Goal: Check status: Check status

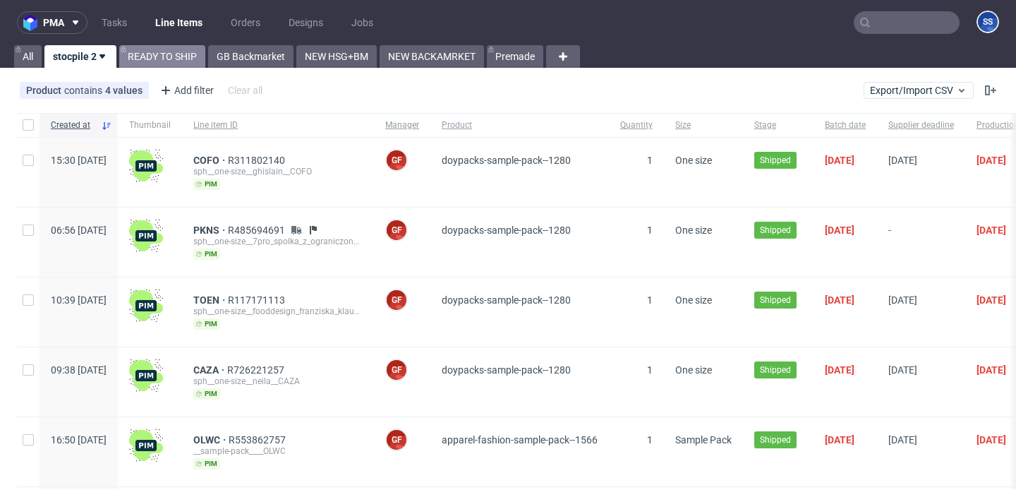
click at [144, 49] on link "READY TO SHIP" at bounding box center [162, 56] width 86 height 23
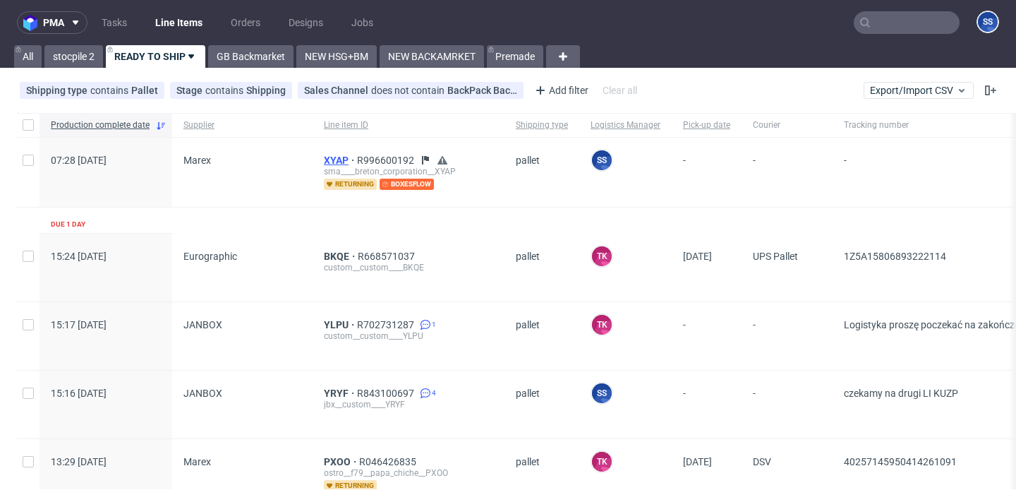
click at [344, 158] on span "XYAP" at bounding box center [340, 160] width 33 height 11
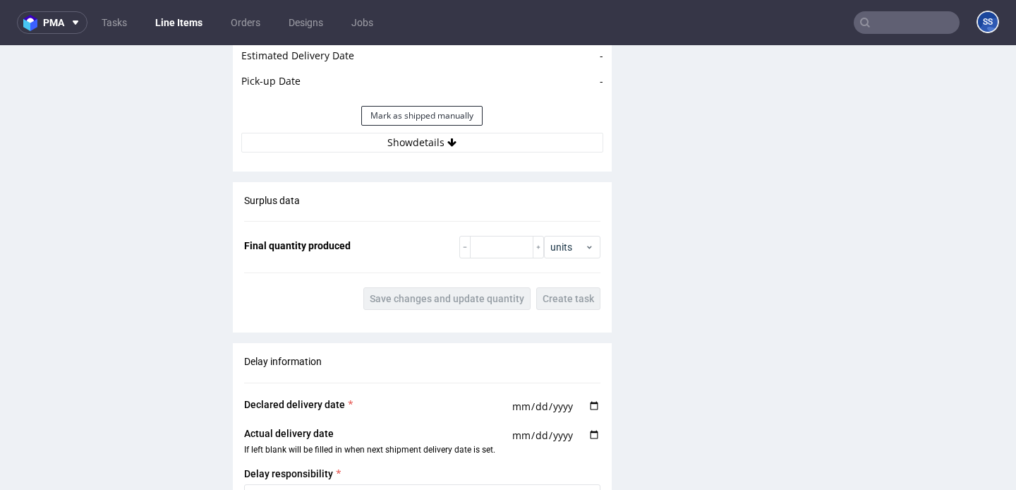
scroll to position [1620, 0]
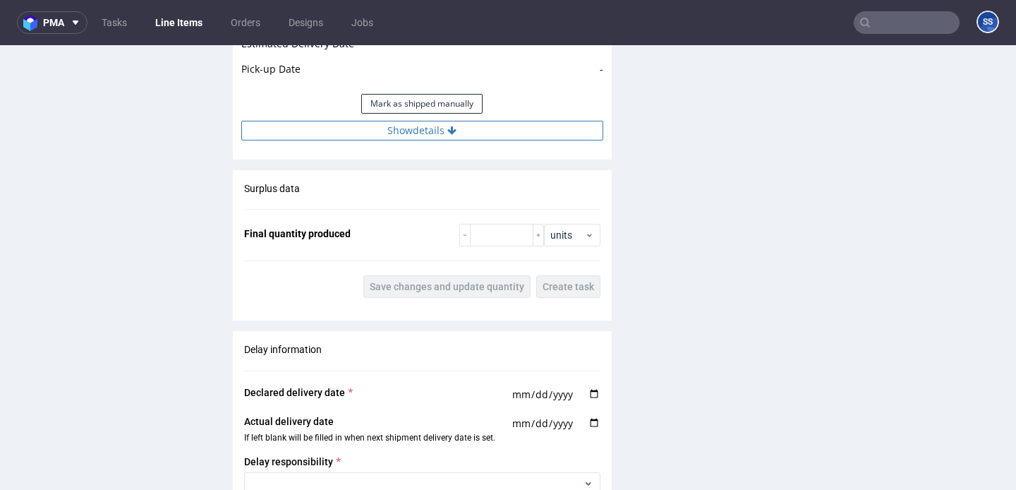
click at [367, 130] on button "Show details" at bounding box center [422, 131] width 362 height 20
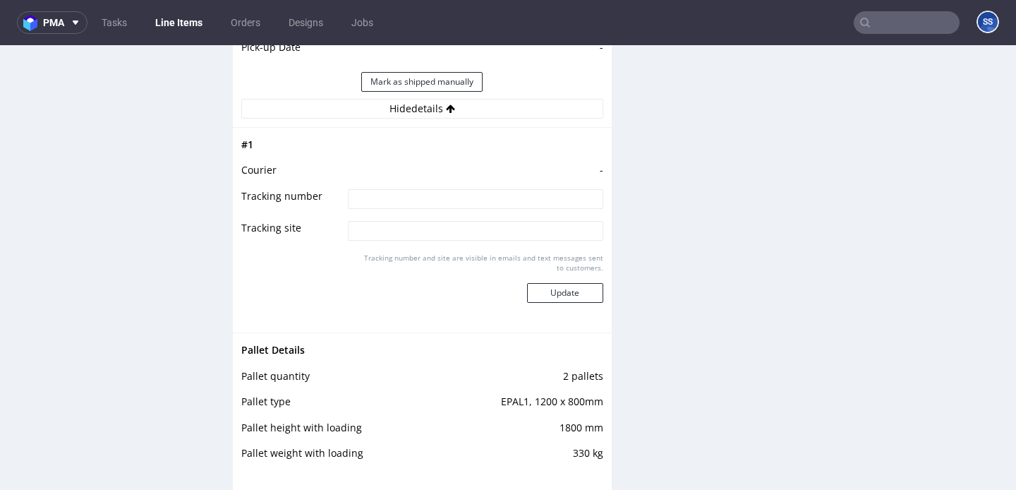
scroll to position [1333, 0]
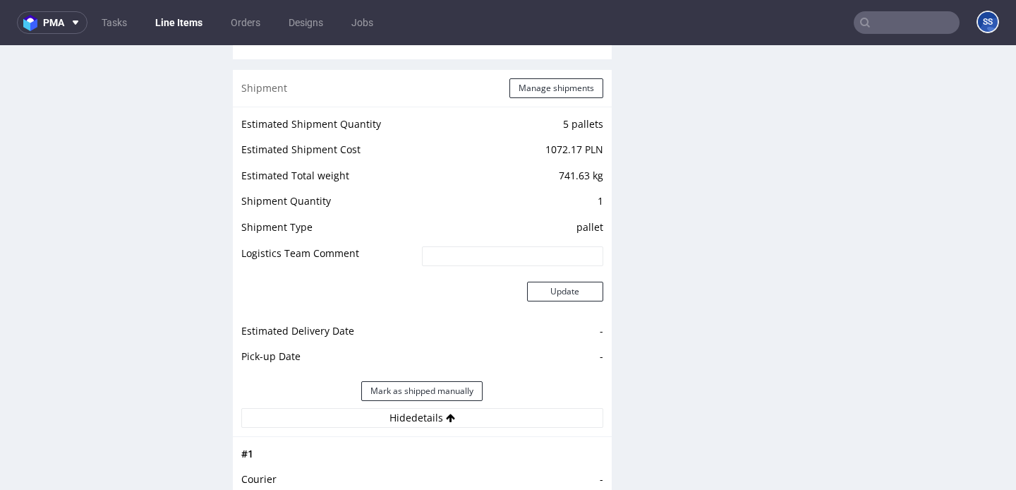
click at [876, 17] on input "text" at bounding box center [907, 22] width 106 height 23
paste input "0181461"
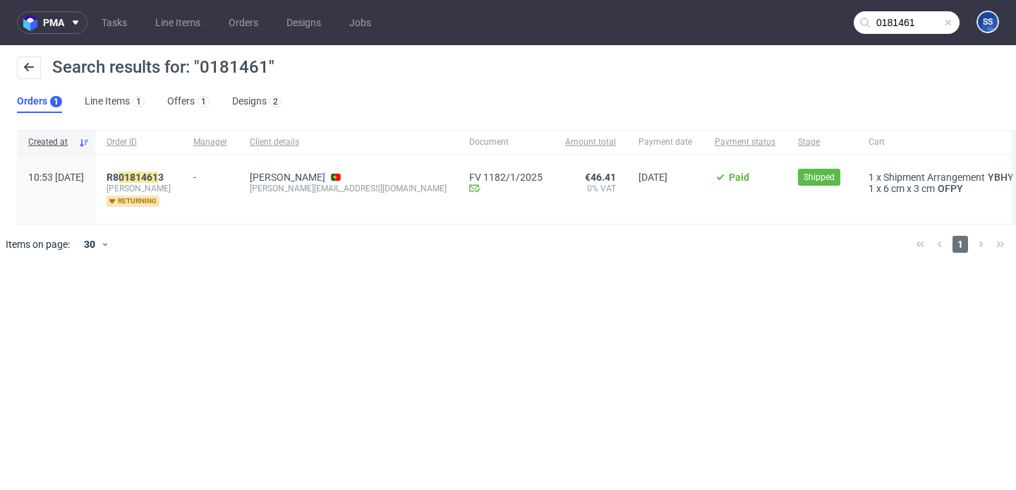
click at [895, 30] on input "0181461" at bounding box center [907, 22] width 106 height 23
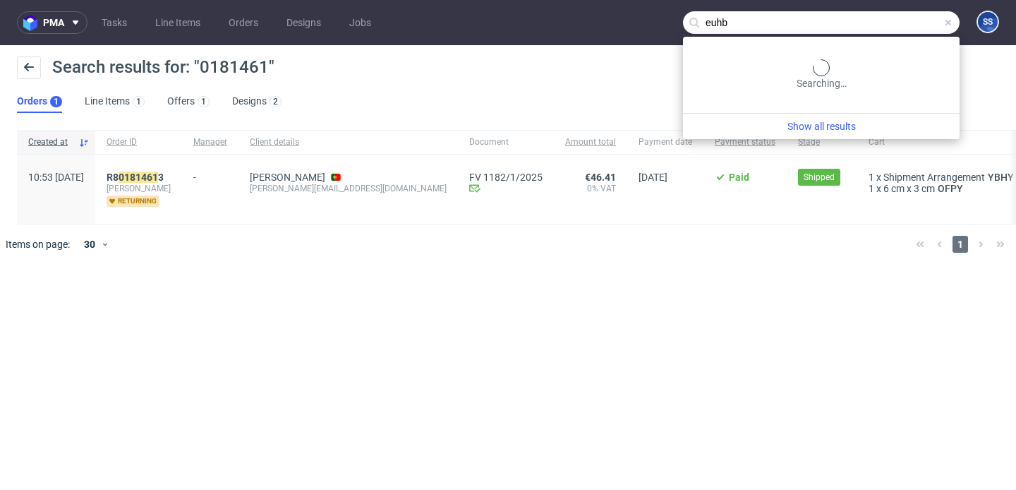
type input "euhb"
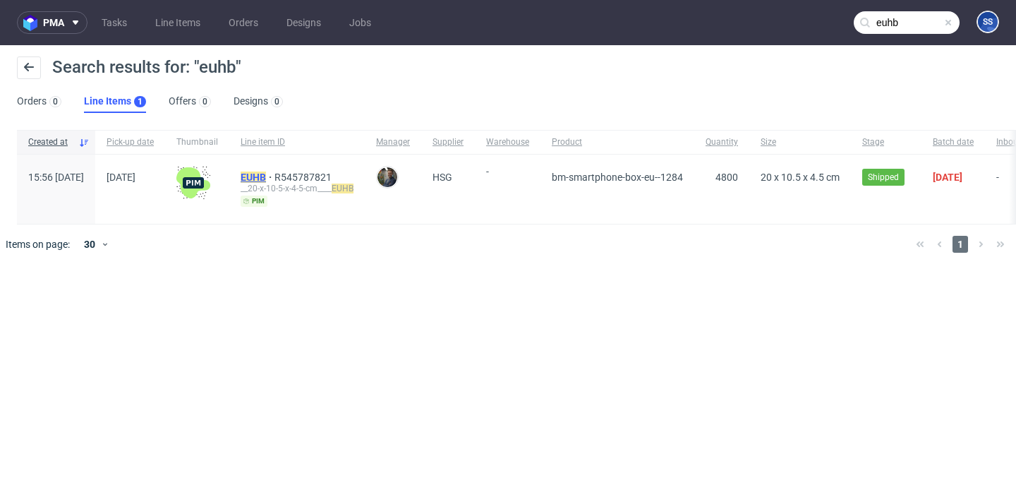
click at [266, 171] on mark "EUHB" at bounding box center [253, 176] width 25 height 11
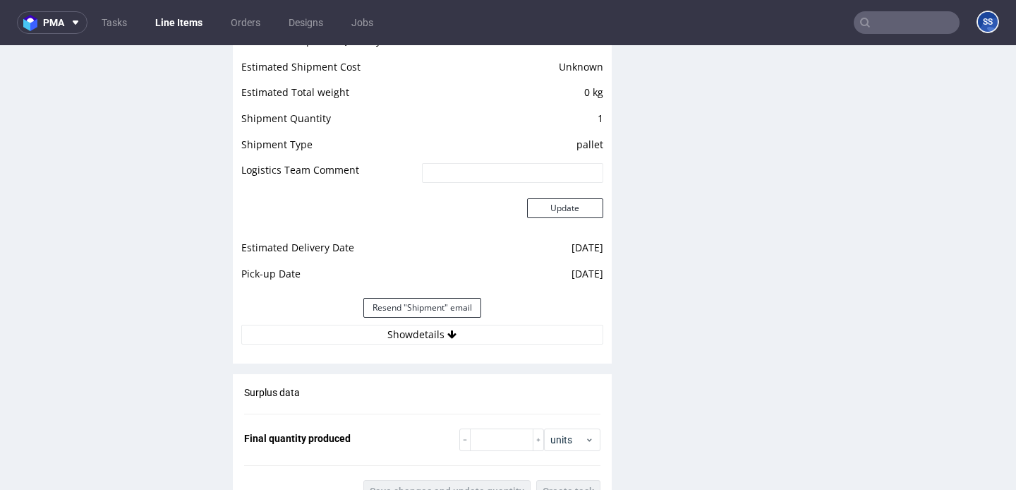
scroll to position [1207, 0]
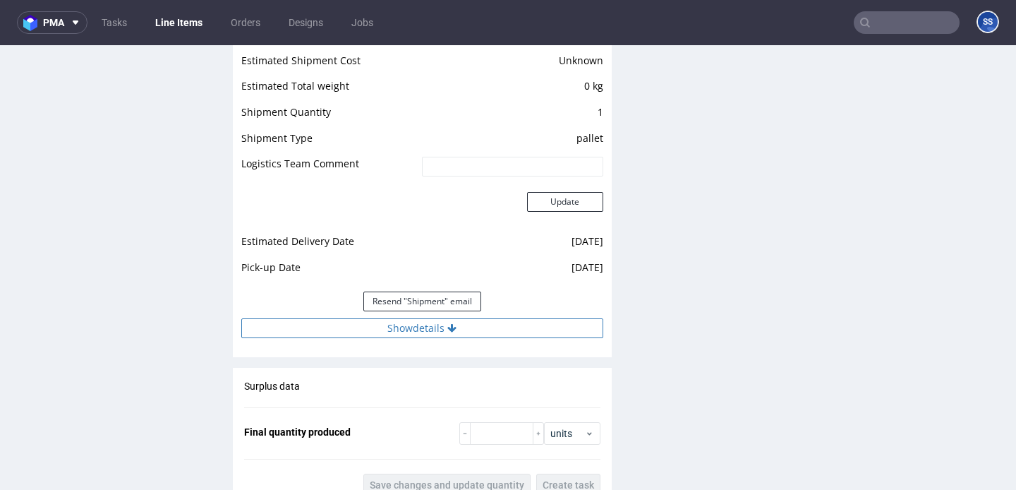
click at [441, 326] on button "Show details" at bounding box center [422, 328] width 362 height 20
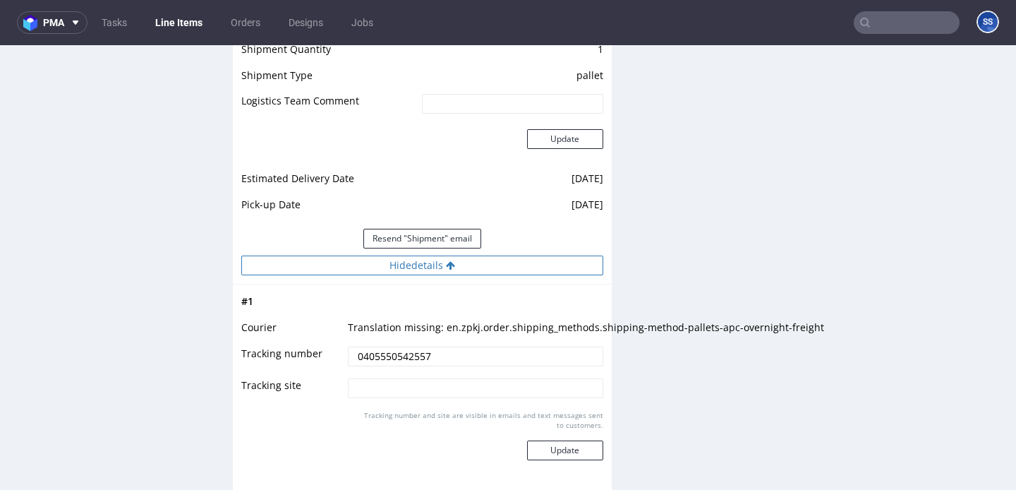
scroll to position [1279, 0]
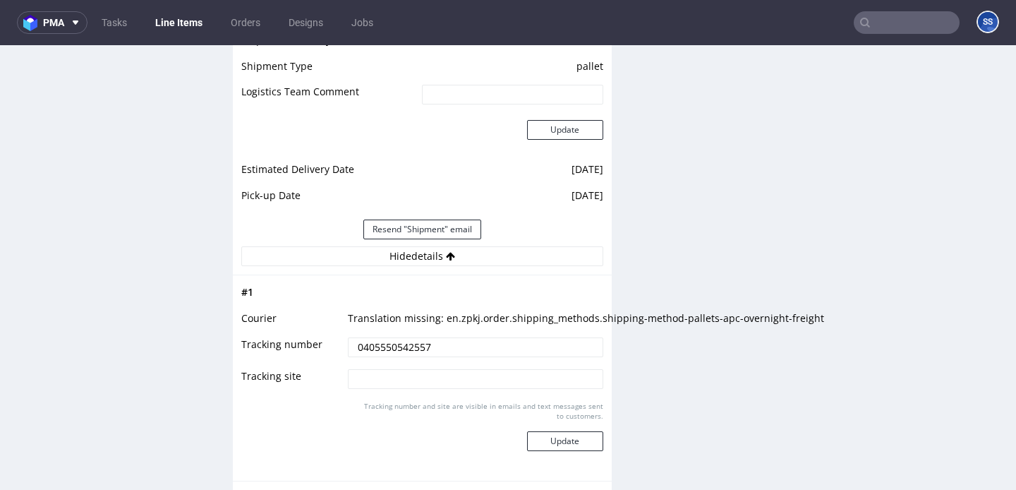
click at [874, 14] on input "text" at bounding box center [907, 22] width 106 height 23
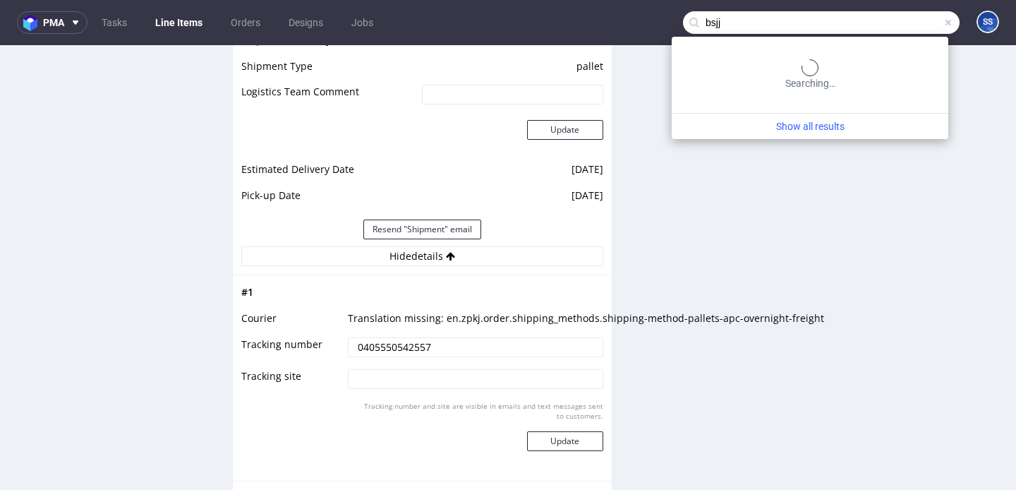
type input "bsjj"
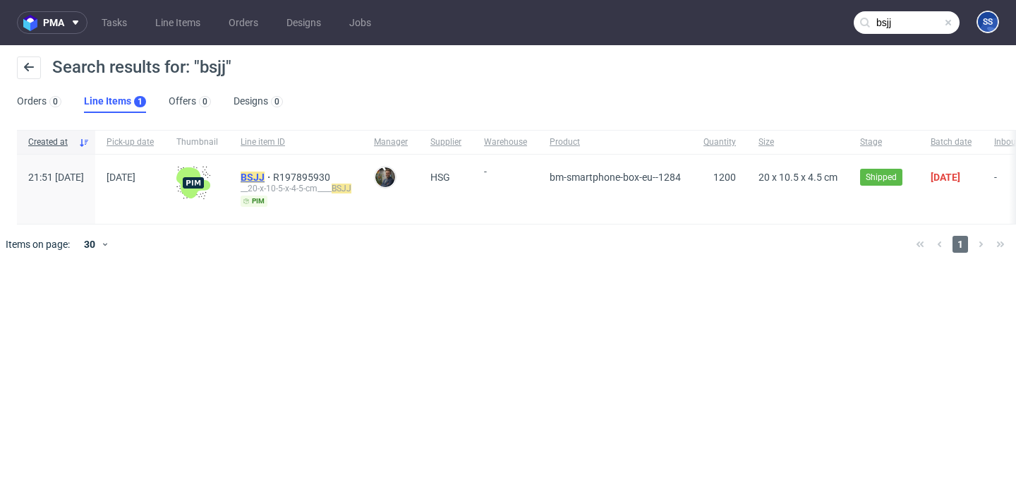
click at [265, 176] on mark "BSJJ" at bounding box center [253, 176] width 24 height 11
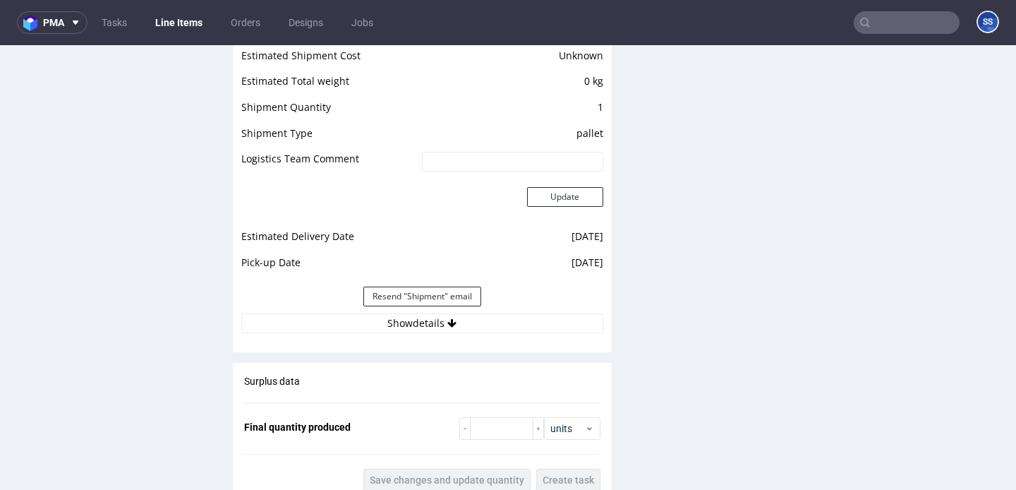
scroll to position [1244, 0]
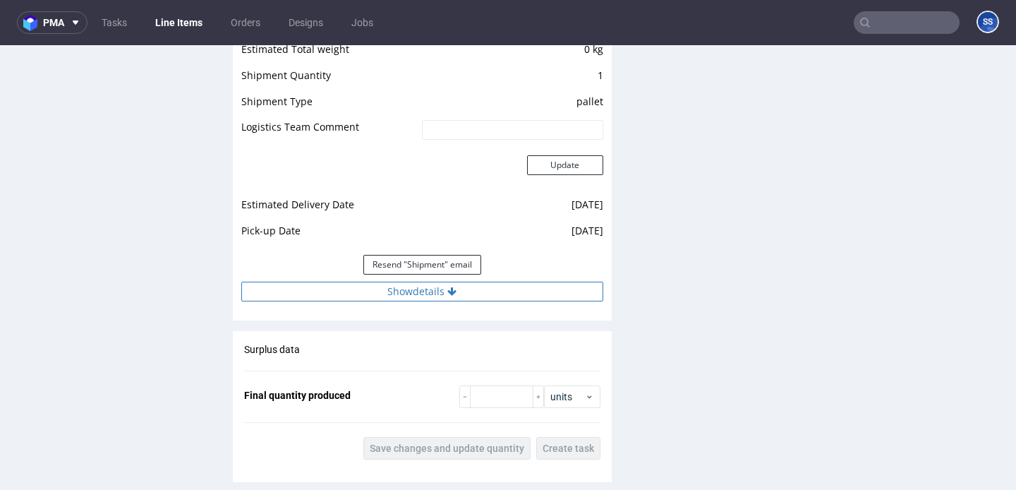
click at [404, 298] on button "Show details" at bounding box center [422, 292] width 362 height 20
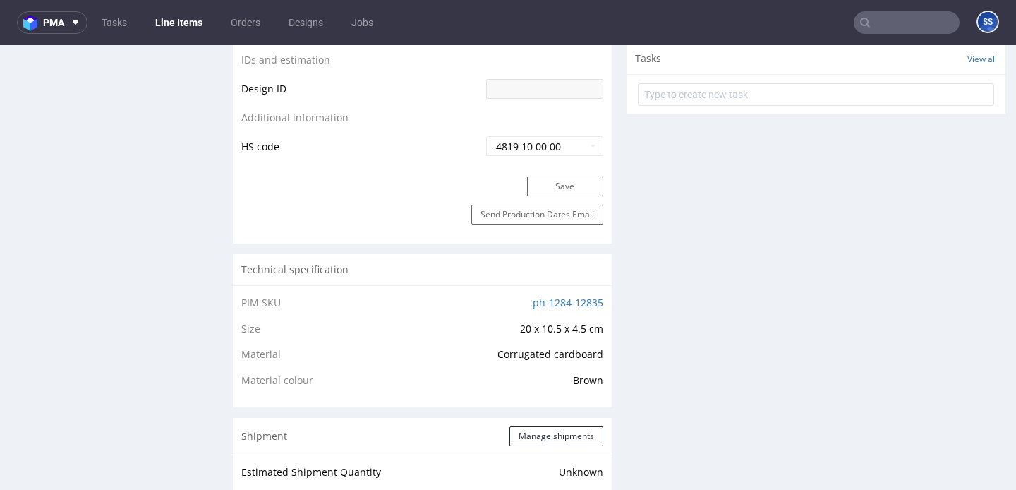
scroll to position [456, 0]
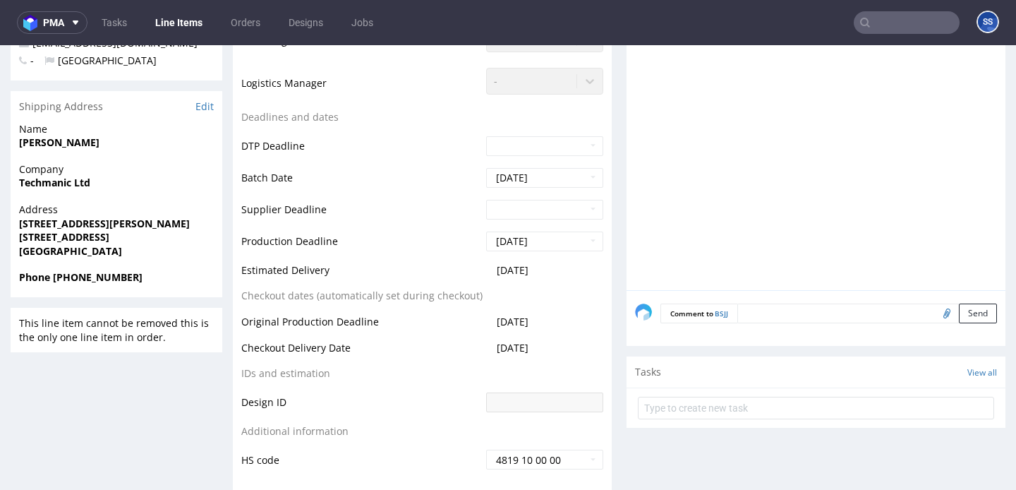
click at [186, 30] on link "Line Items" at bounding box center [179, 22] width 64 height 23
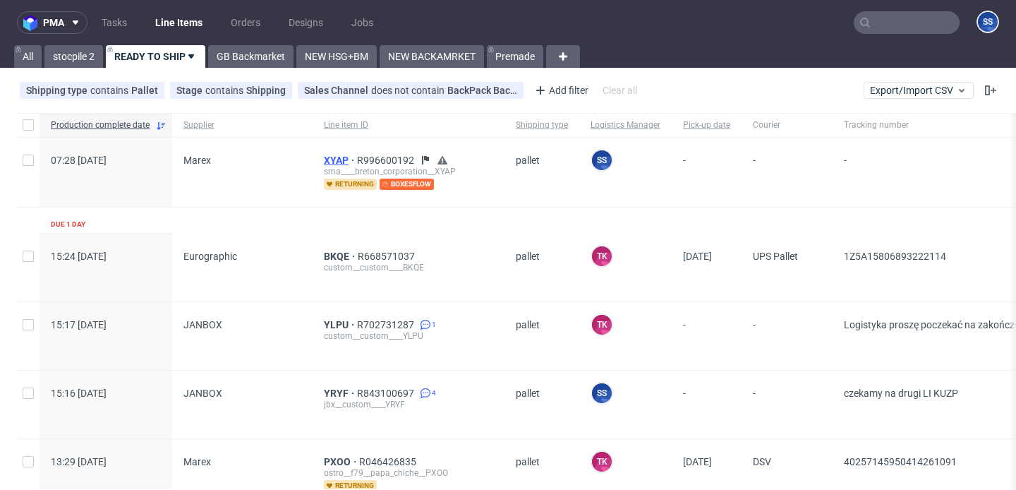
click at [328, 157] on span "XYAP" at bounding box center [340, 160] width 33 height 11
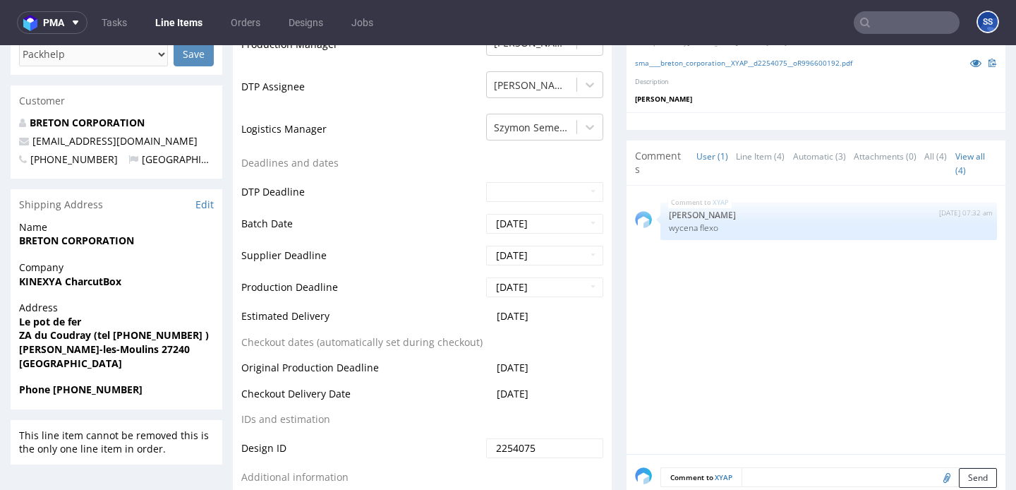
scroll to position [416, 0]
click at [757, 172] on link "Line Item (4)" at bounding box center [760, 157] width 49 height 30
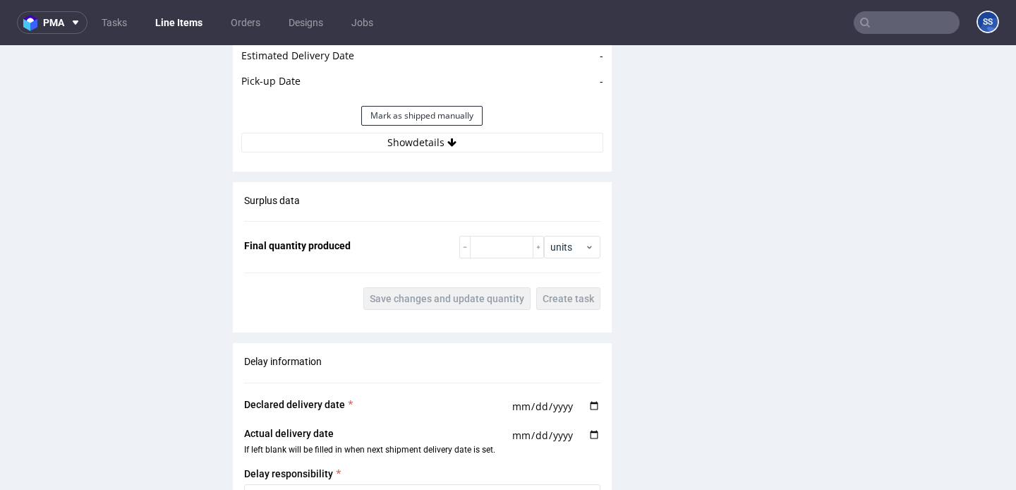
scroll to position [1638, 0]
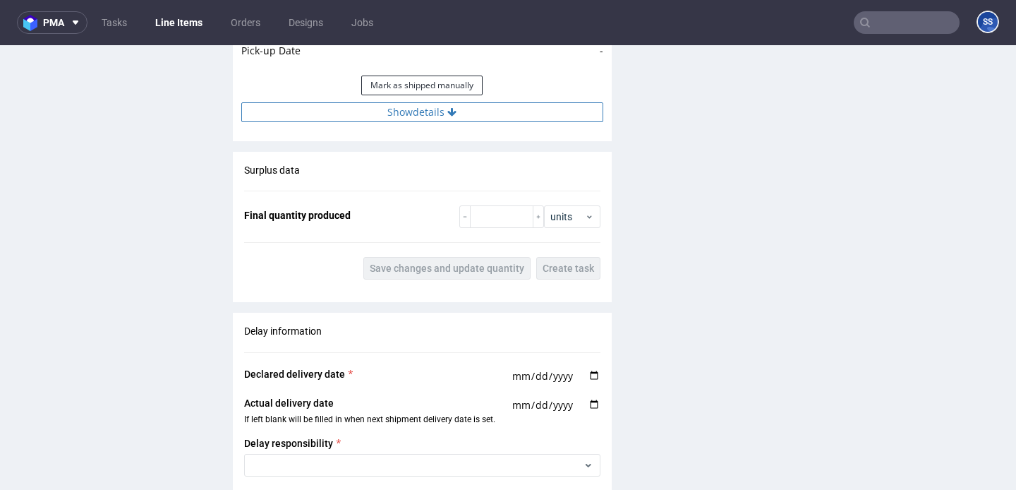
click at [388, 118] on button "Show details" at bounding box center [422, 112] width 362 height 20
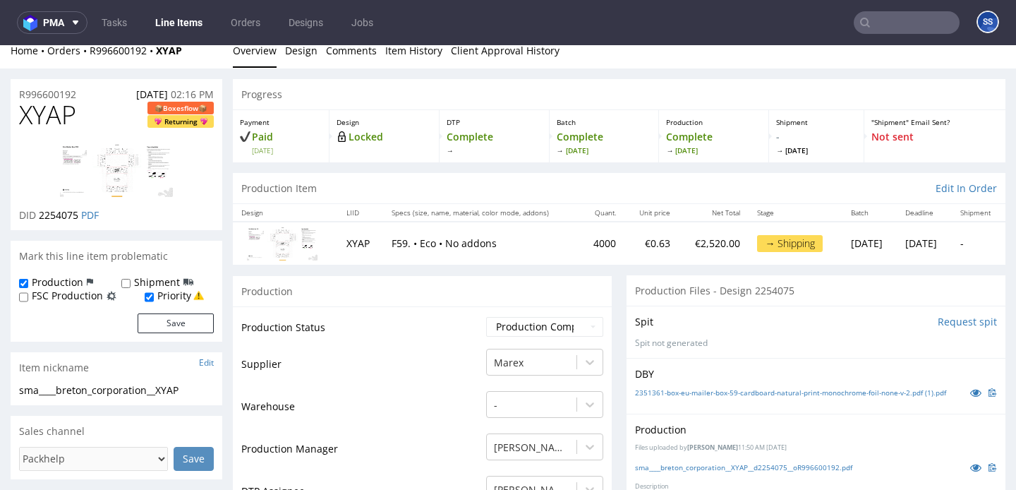
scroll to position [0, 0]
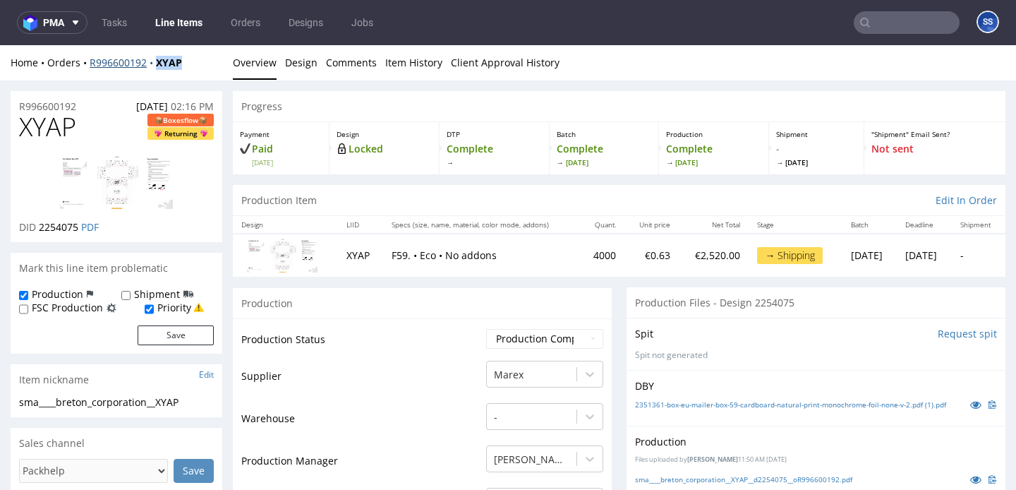
drag, startPoint x: 191, startPoint y: 62, endPoint x: 155, endPoint y: 67, distance: 36.3
click at [155, 67] on div "Home Orders R996600192 XYAP" at bounding box center [117, 63] width 212 height 14
copy strong "XYAP"
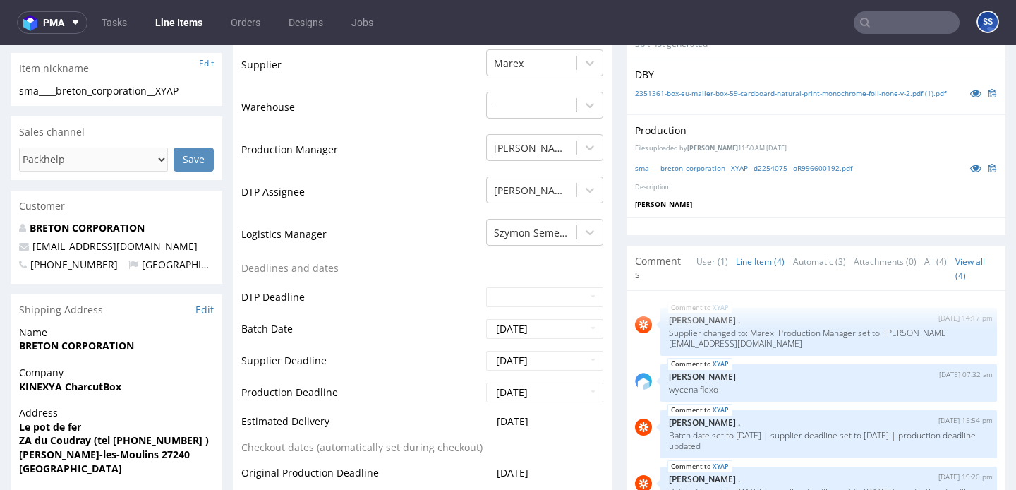
scroll to position [313, 0]
click at [75, 384] on strong "KINEXYA CharcutBox" at bounding box center [70, 384] width 102 height 13
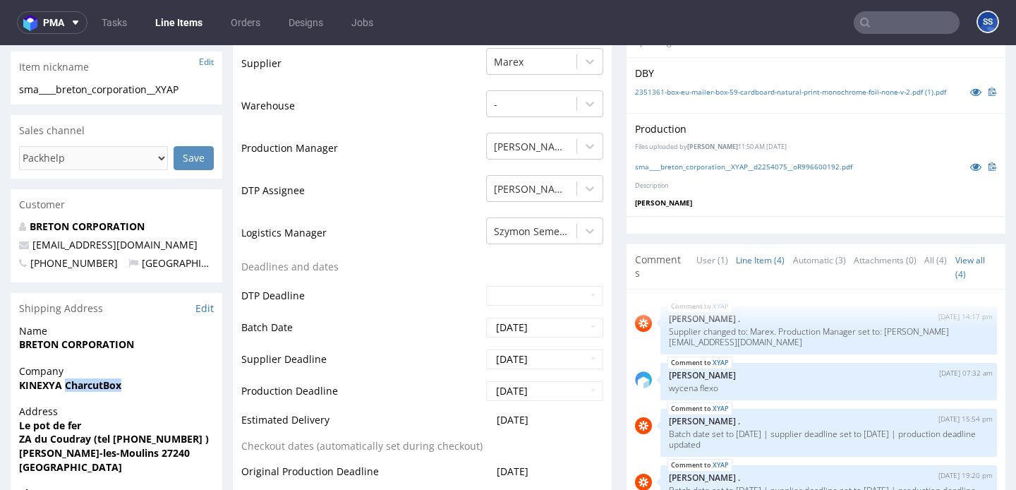
click at [75, 384] on strong "KINEXYA CharcutBox" at bounding box center [70, 384] width 102 height 13
copy strong "KINEXYA CharcutBox"
click at [185, 26] on link "Line Items" at bounding box center [179, 22] width 64 height 23
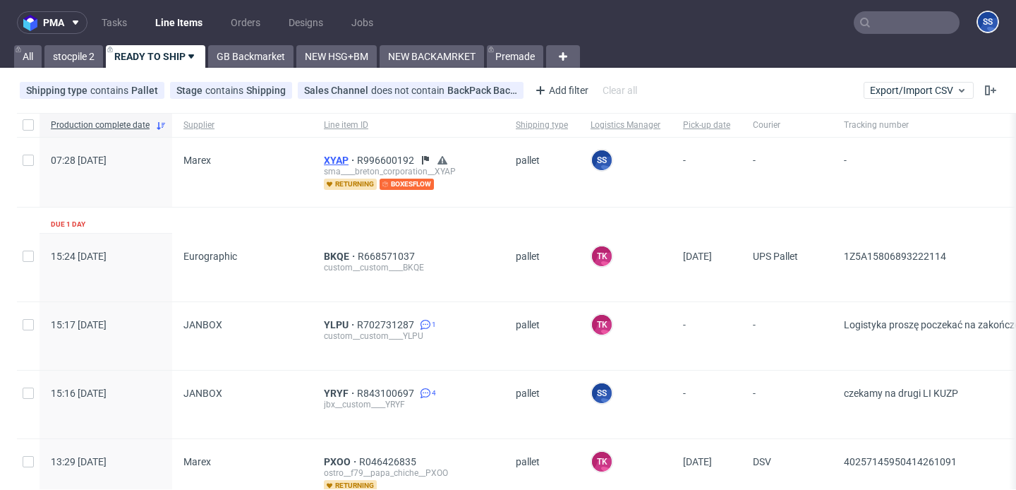
click at [324, 159] on span "XYAP" at bounding box center [340, 160] width 33 height 11
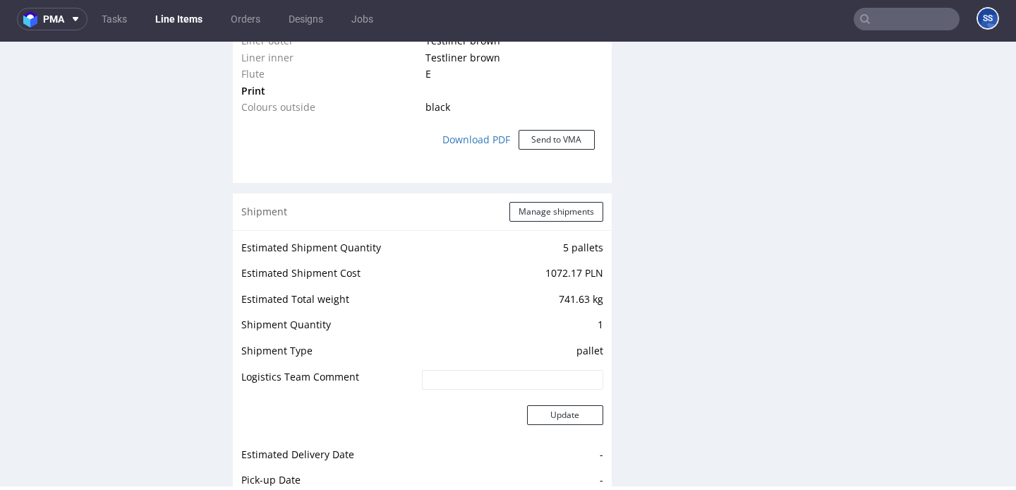
scroll to position [1228, 0]
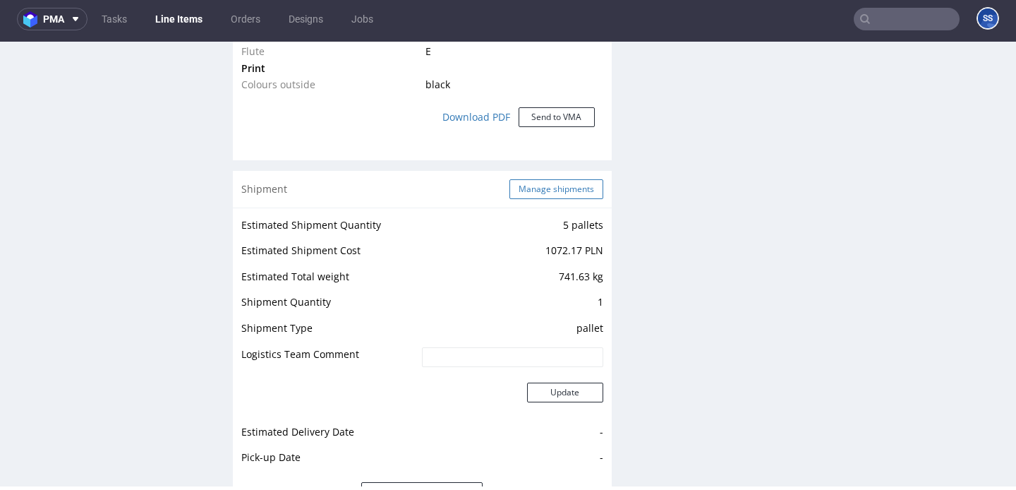
click at [551, 182] on button "Manage shipments" at bounding box center [556, 189] width 94 height 20
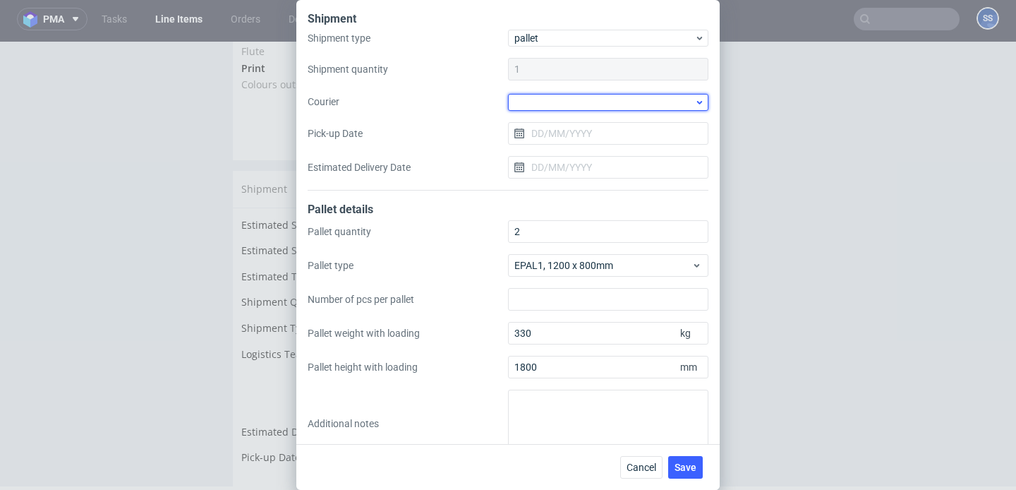
click at [522, 100] on div at bounding box center [608, 102] width 200 height 17
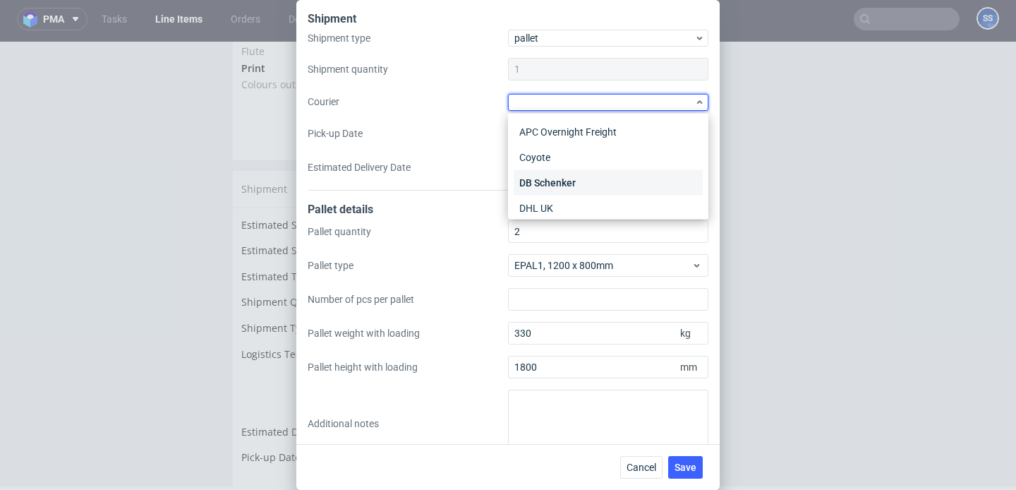
click at [565, 181] on div "DB Schenker" at bounding box center [608, 182] width 189 height 25
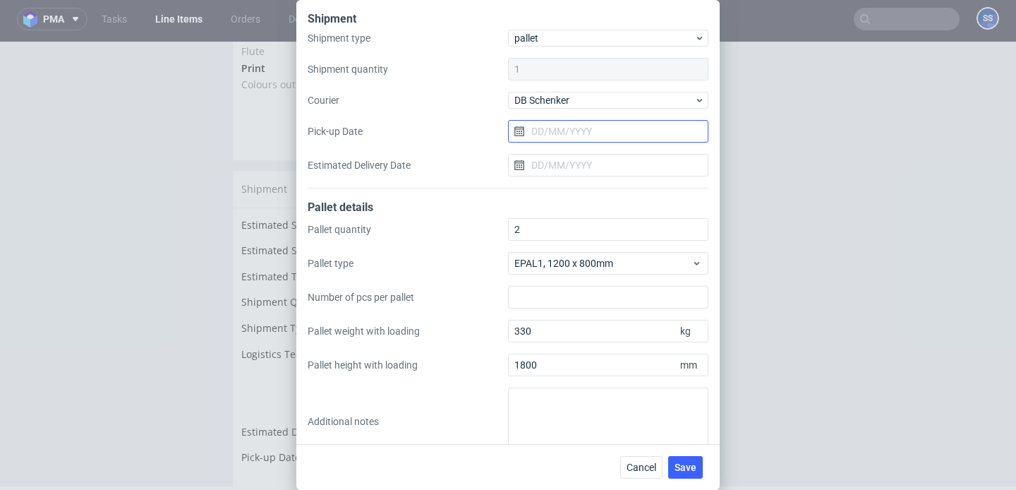
click at [562, 133] on input "Pick-up Date" at bounding box center [608, 131] width 200 height 23
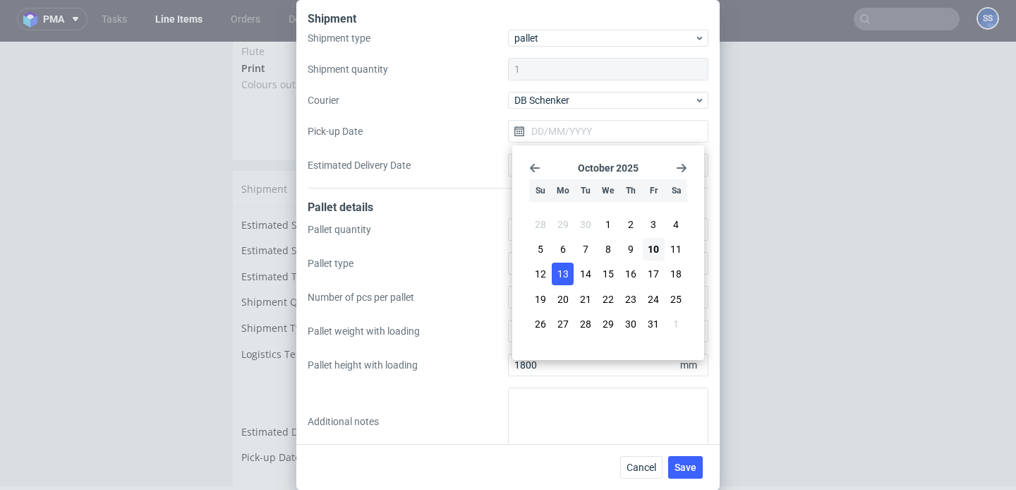
click at [560, 270] on span "13" at bounding box center [562, 274] width 11 height 14
type input "[DATE]"
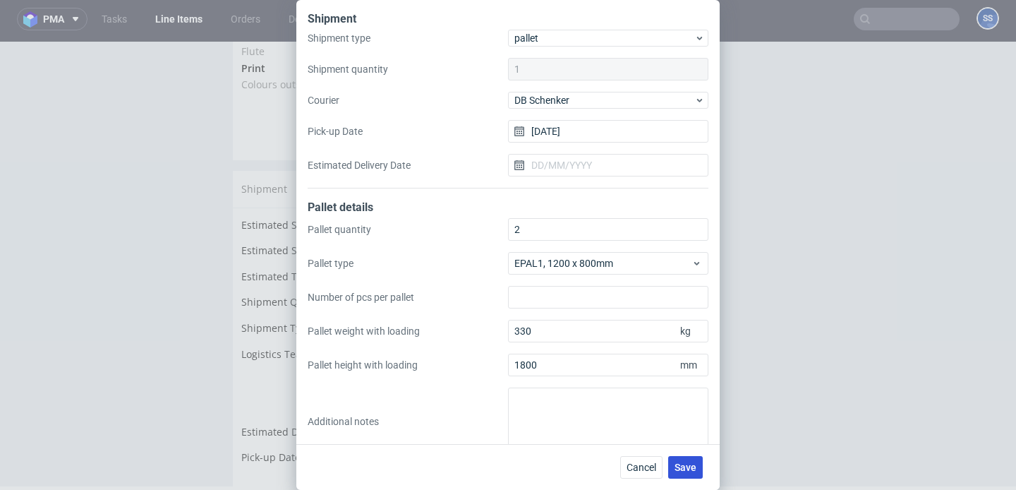
click at [684, 459] on button "Save" at bounding box center [685, 467] width 35 height 23
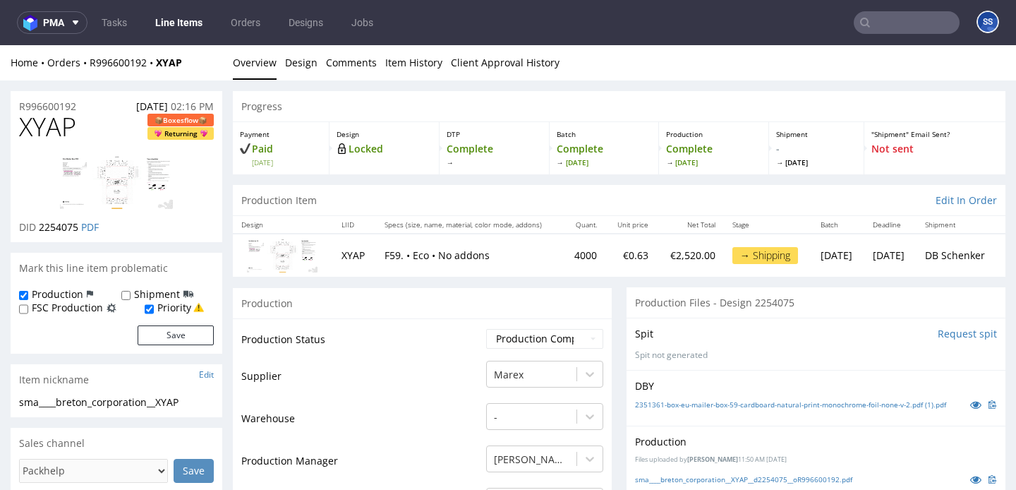
click at [178, 21] on link "Line Items" at bounding box center [179, 22] width 64 height 23
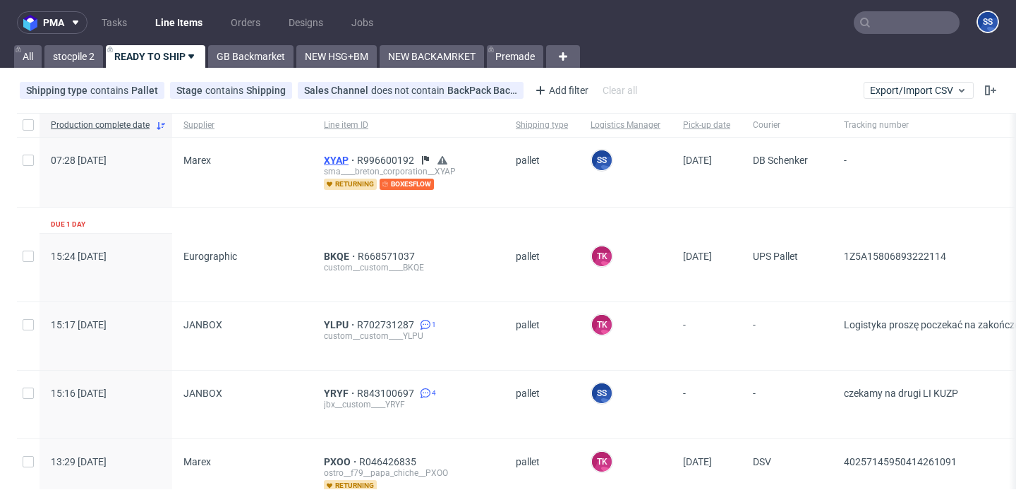
click at [327, 162] on span "XYAP" at bounding box center [340, 160] width 33 height 11
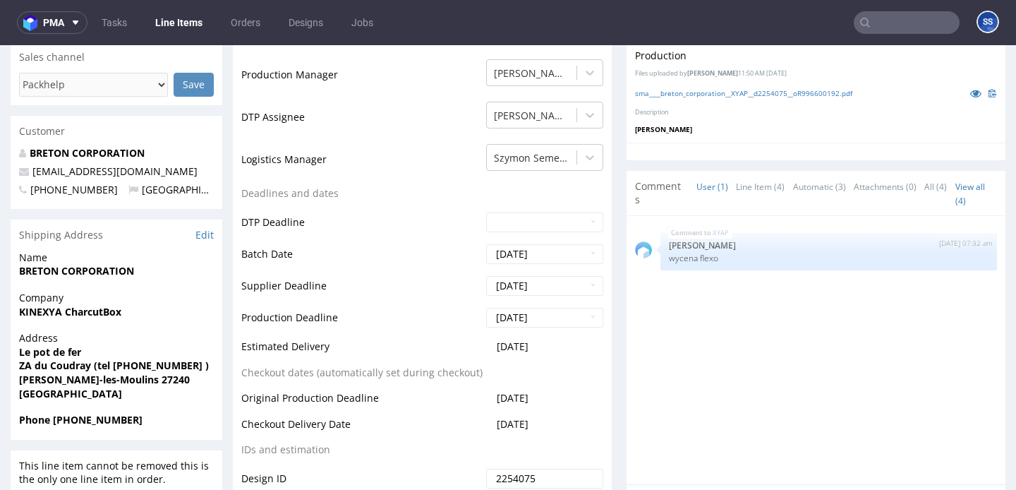
scroll to position [389, 0]
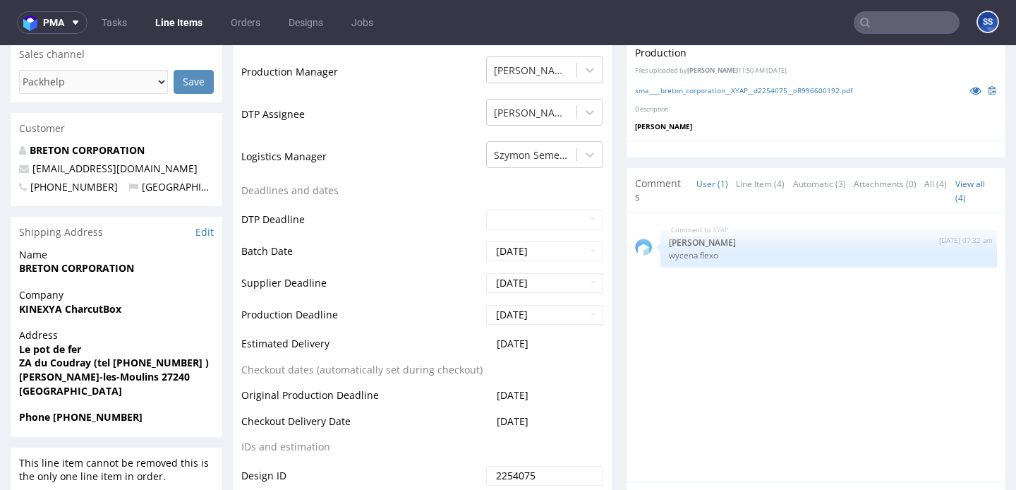
click at [63, 310] on strong "KINEXYA CharcutBox" at bounding box center [70, 308] width 102 height 13
copy strong "KINEXYA CharcutBox"
click at [92, 265] on strong "BRETON CORPORATION" at bounding box center [76, 267] width 115 height 13
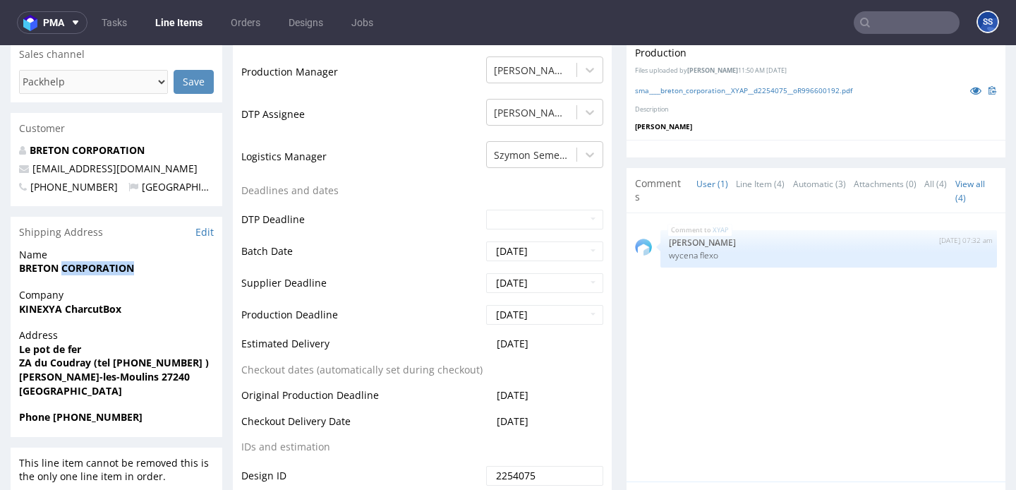
click at [91, 265] on strong "BRETON CORPORATION" at bounding box center [76, 267] width 115 height 13
click at [90, 265] on strong "BRETON CORPORATION" at bounding box center [76, 267] width 115 height 13
copy strong "ORATION"
click at [47, 267] on strong "BRETON CORPORATION" at bounding box center [76, 267] width 115 height 13
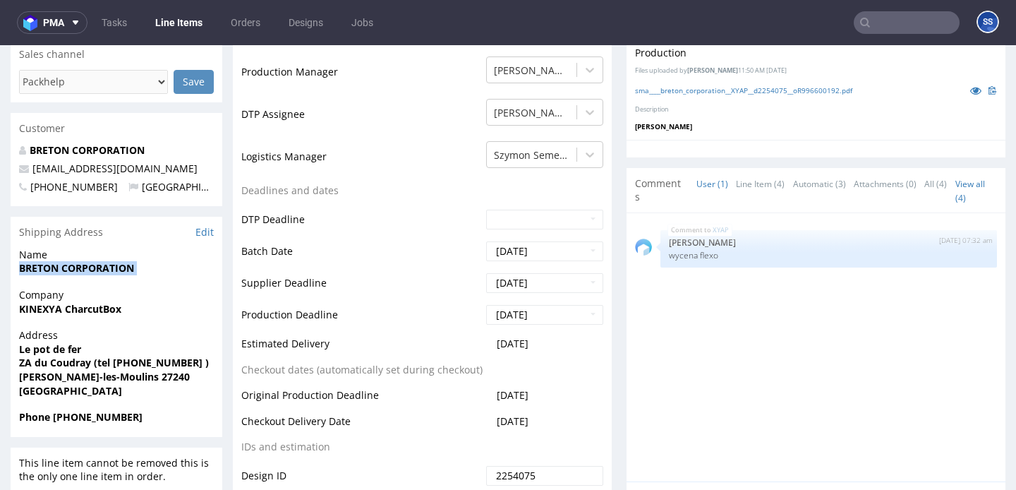
click at [47, 267] on strong "BRETON CORPORATION" at bounding box center [76, 267] width 115 height 13
copy strong "BRETON CORPORATION"
click at [136, 379] on strong "[PERSON_NAME]-les-Moulins 27240" at bounding box center [104, 376] width 171 height 13
copy strong "27240"
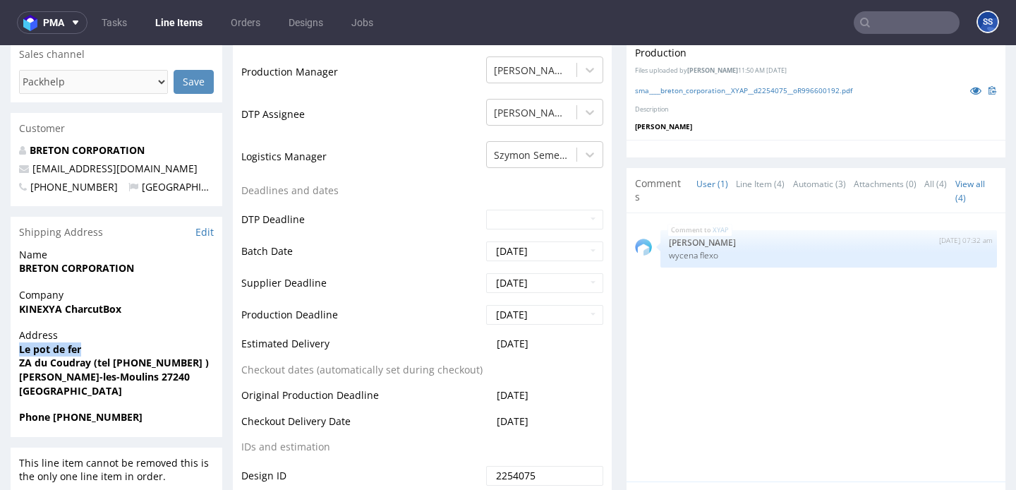
drag, startPoint x: 89, startPoint y: 349, endPoint x: 284, endPoint y: 119, distance: 300.8
copy strong "Le pot de fer"
drag, startPoint x: 20, startPoint y: 368, endPoint x: 186, endPoint y: 368, distance: 165.8
click at [186, 368] on span "ZA du Coudray (tel [PHONE_NUMBER] )" at bounding box center [116, 363] width 195 height 14
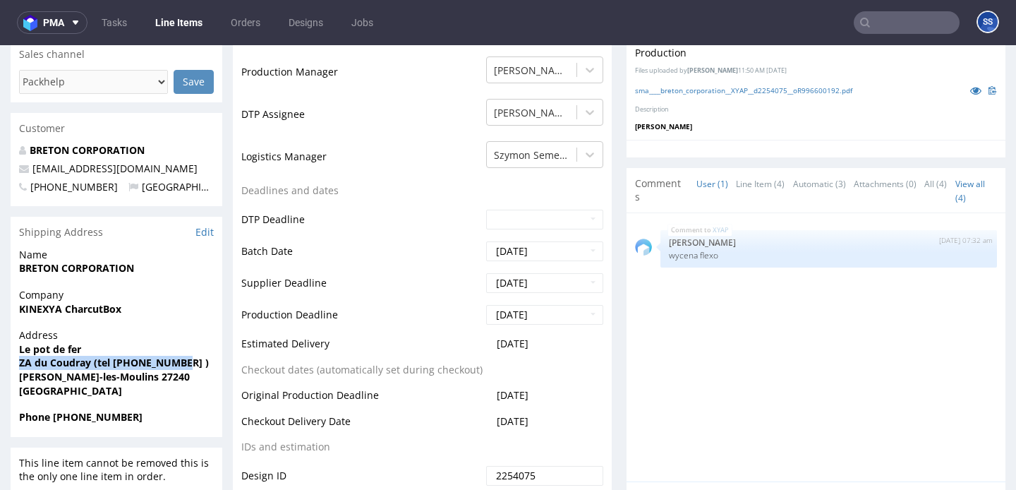
copy strong "ZA du Coudray (tel [PHONE_NUMBER] )"
drag, startPoint x: 133, startPoint y: 163, endPoint x: 31, endPoint y: 171, distance: 102.7
click at [31, 171] on p "[EMAIL_ADDRESS][DOMAIN_NAME]" at bounding box center [116, 169] width 195 height 14
copy link "[EMAIL_ADDRESS][DOMAIN_NAME]"
click at [87, 420] on strong "Phone [PHONE_NUMBER]" at bounding box center [80, 416] width 123 height 13
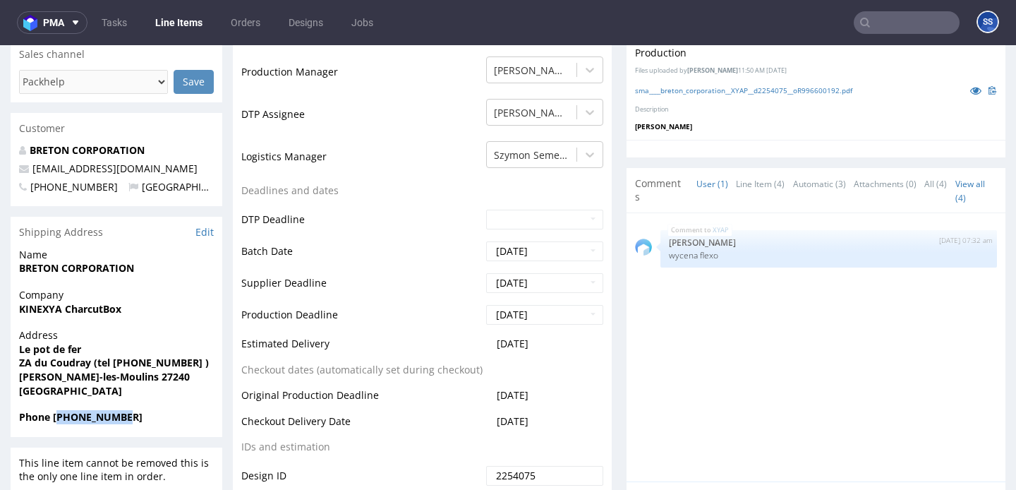
click at [87, 420] on strong "Phone [PHONE_NUMBER]" at bounding box center [80, 416] width 123 height 13
copy strong "33695784997"
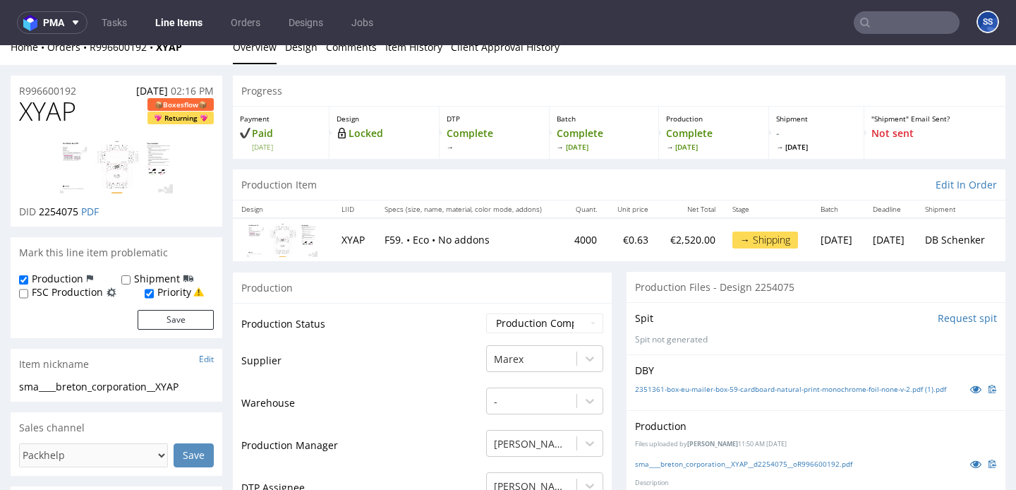
scroll to position [0, 0]
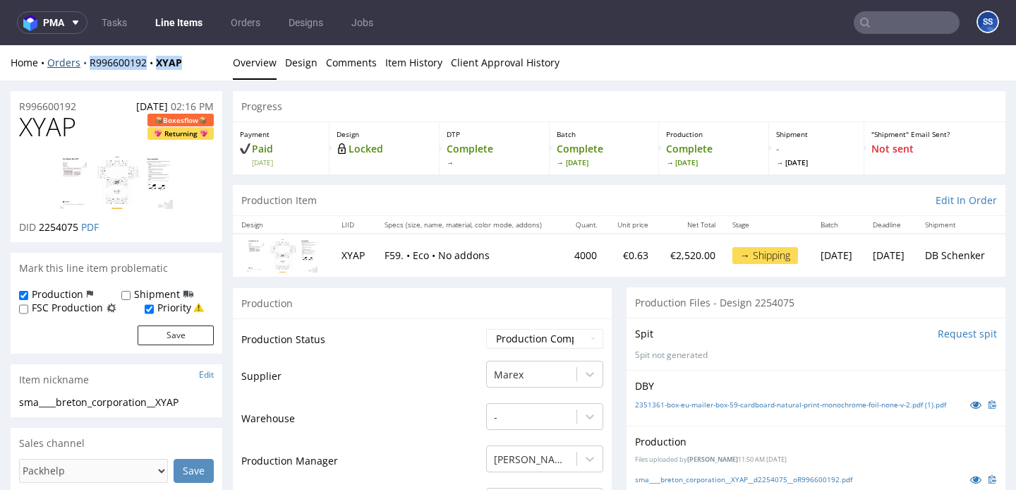
drag, startPoint x: 188, startPoint y: 66, endPoint x: 83, endPoint y: 62, distance: 105.2
click at [83, 62] on div "Home Orders R996600192 XYAP" at bounding box center [117, 63] width 212 height 14
copy div "R996600192 XYAP"
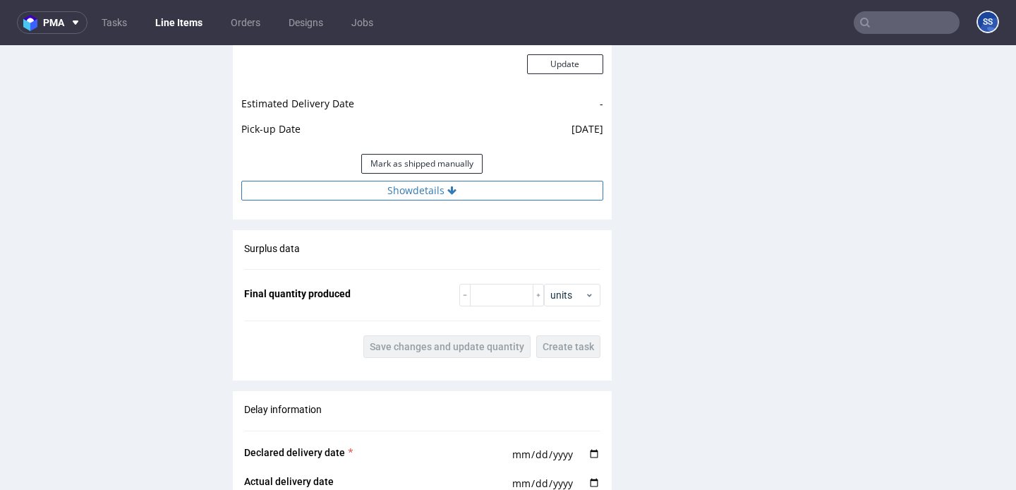
drag, startPoint x: 397, startPoint y: 191, endPoint x: 392, endPoint y: 199, distance: 9.2
click at [397, 191] on button "Show details" at bounding box center [422, 191] width 362 height 20
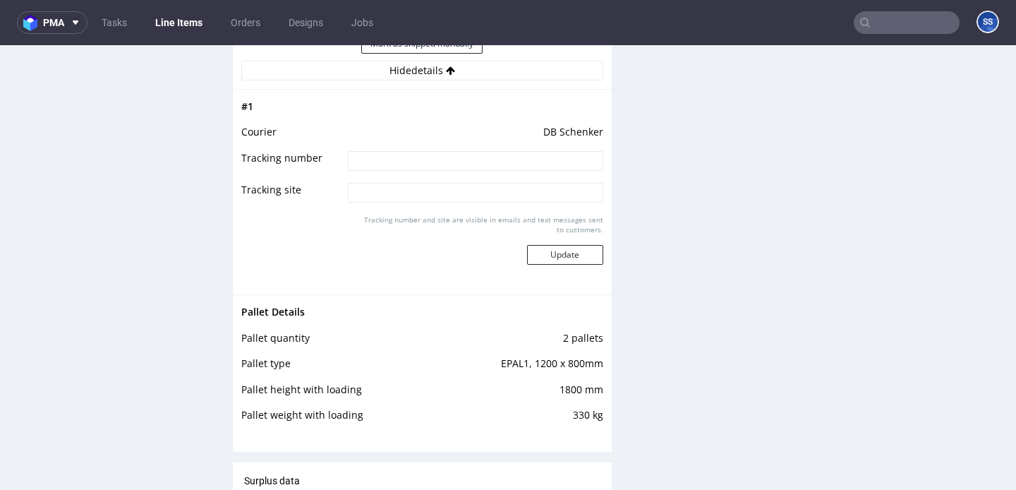
scroll to position [1688, 0]
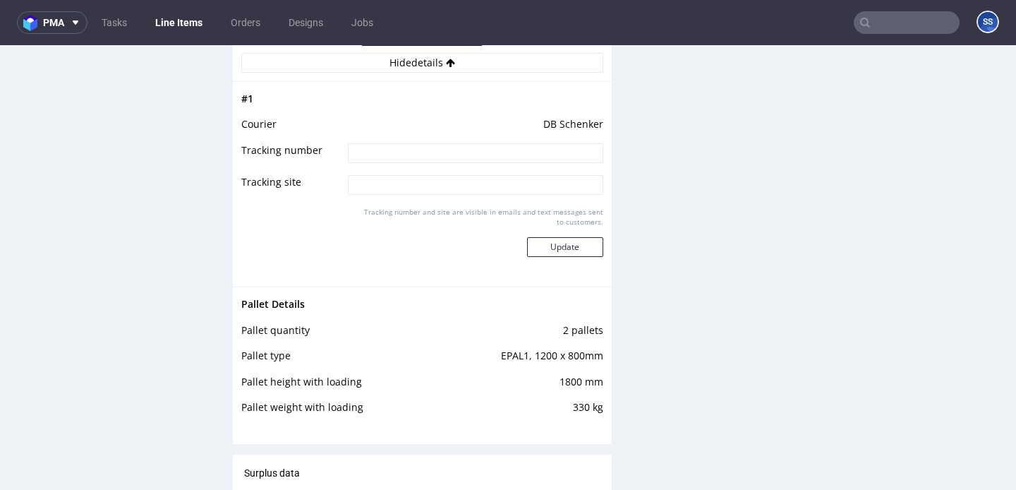
click at [185, 22] on link "Line Items" at bounding box center [179, 22] width 64 height 23
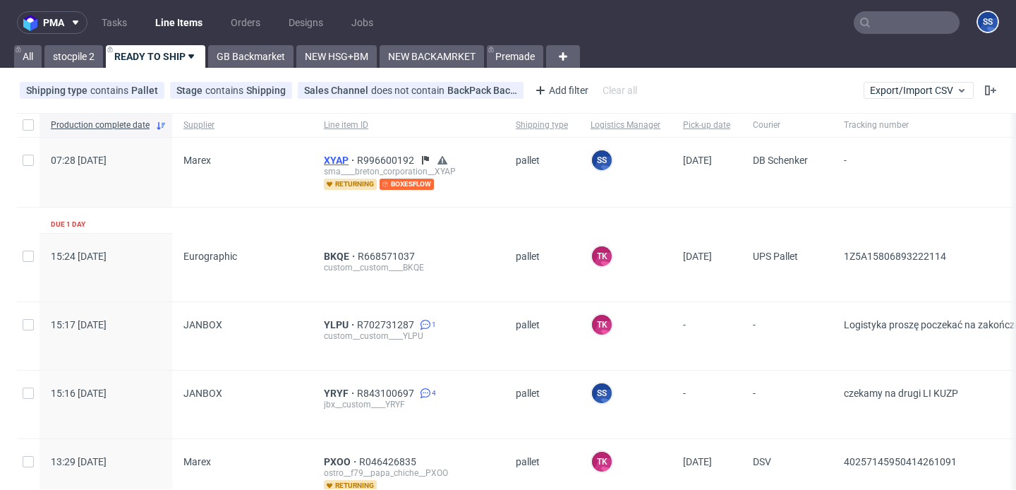
click at [330, 155] on span "XYAP" at bounding box center [340, 160] width 33 height 11
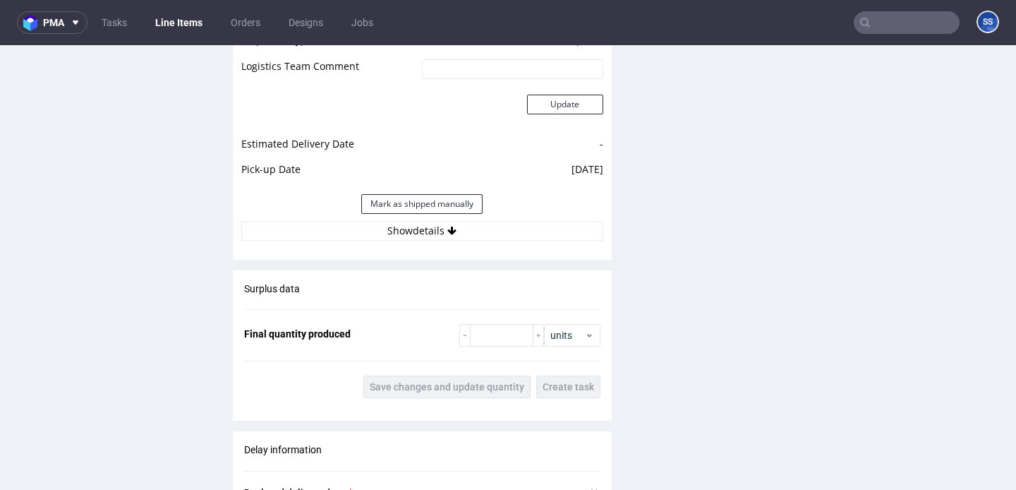
scroll to position [1482, 0]
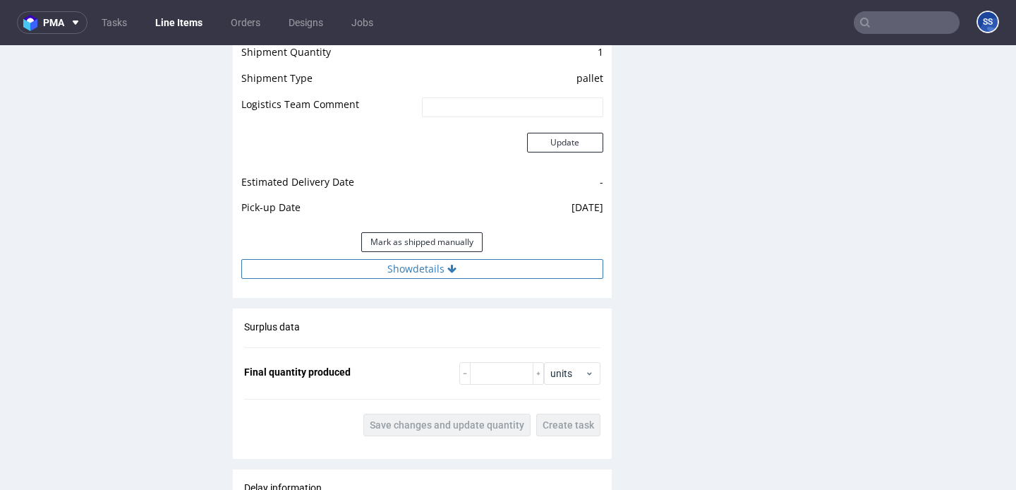
click at [484, 266] on button "Show details" at bounding box center [422, 269] width 362 height 20
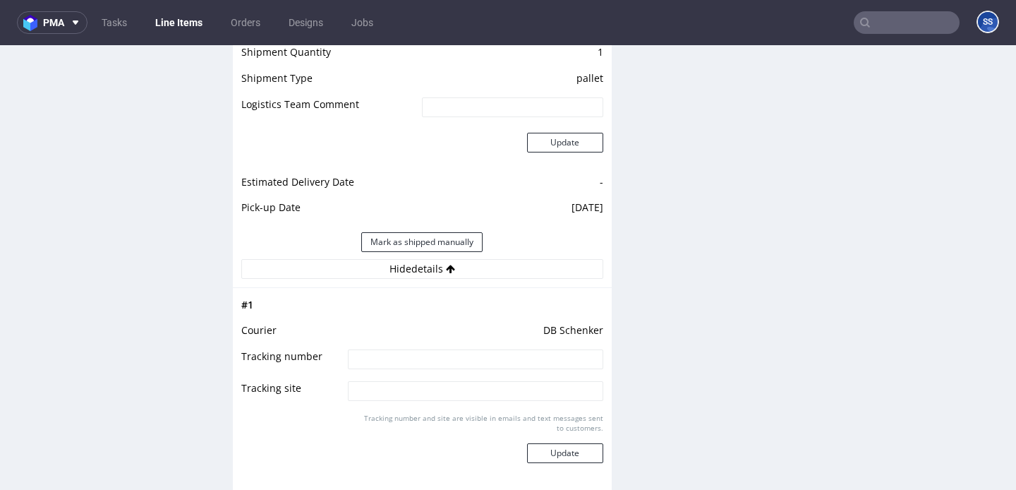
drag, startPoint x: 466, startPoint y: 348, endPoint x: 461, endPoint y: 353, distance: 7.5
click at [466, 348] on td at bounding box center [473, 364] width 258 height 32
click at [455, 358] on input at bounding box center [475, 359] width 255 height 20
paste input "251010-017619"
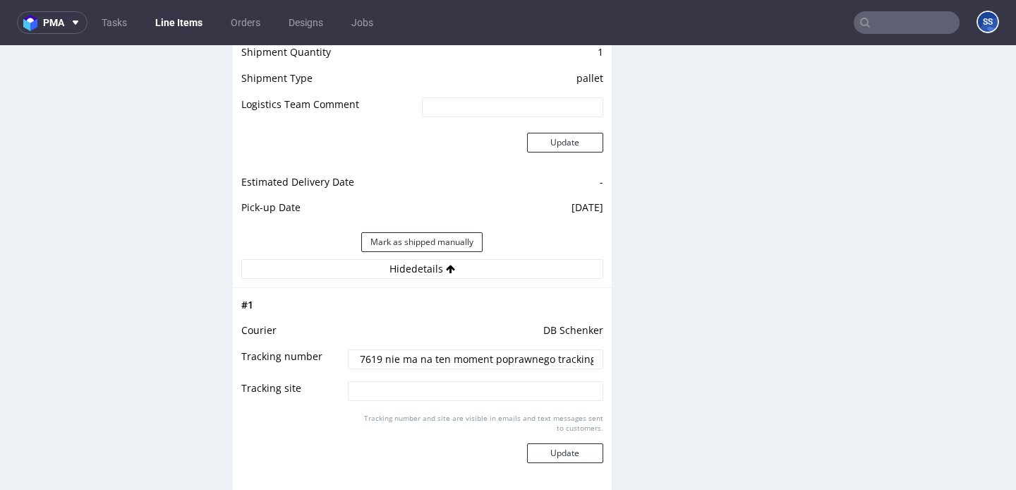
type input "251010-017619 nie ma na ten moment poprawnego trackingu"
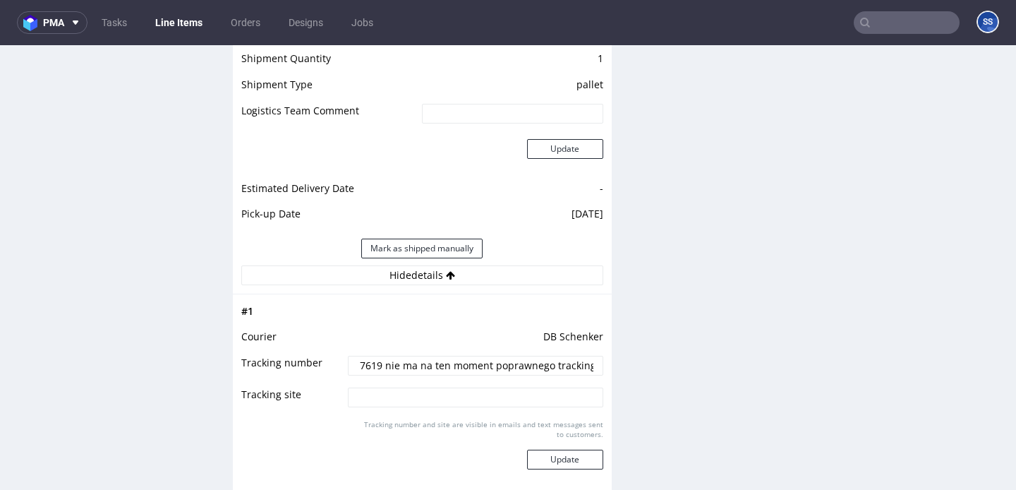
scroll to position [1477, 0]
click at [558, 452] on button "Update" at bounding box center [565, 458] width 76 height 20
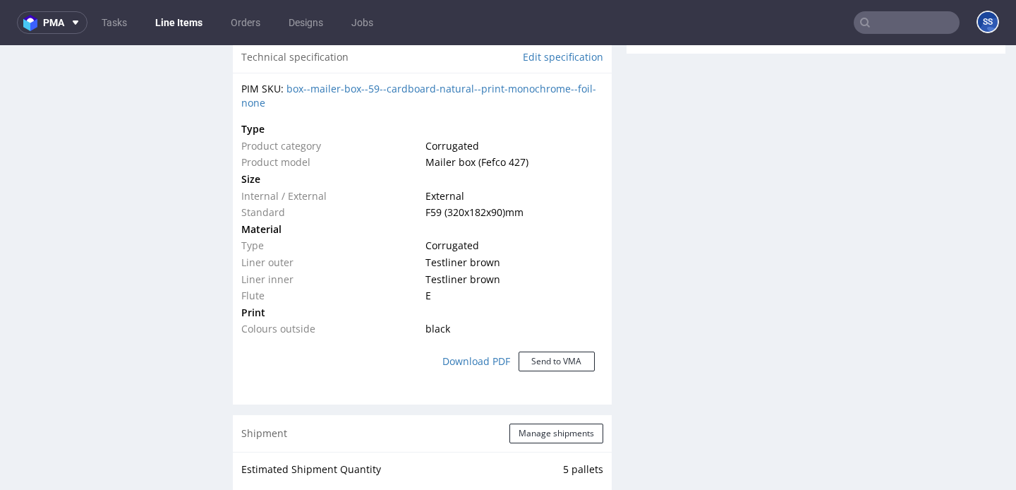
scroll to position [988, 0]
click at [183, 24] on link "Line Items" at bounding box center [179, 22] width 64 height 23
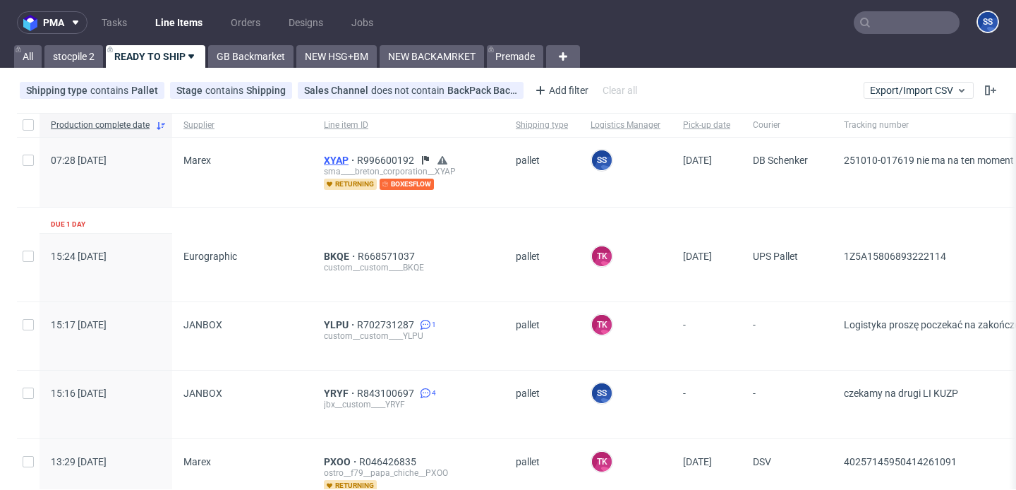
click at [338, 158] on span "XYAP" at bounding box center [340, 160] width 33 height 11
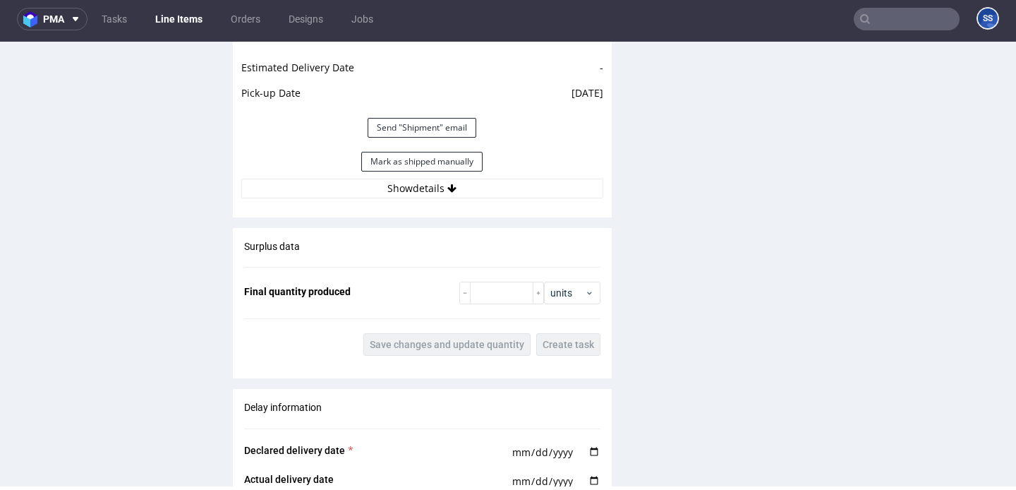
scroll to position [1588, 0]
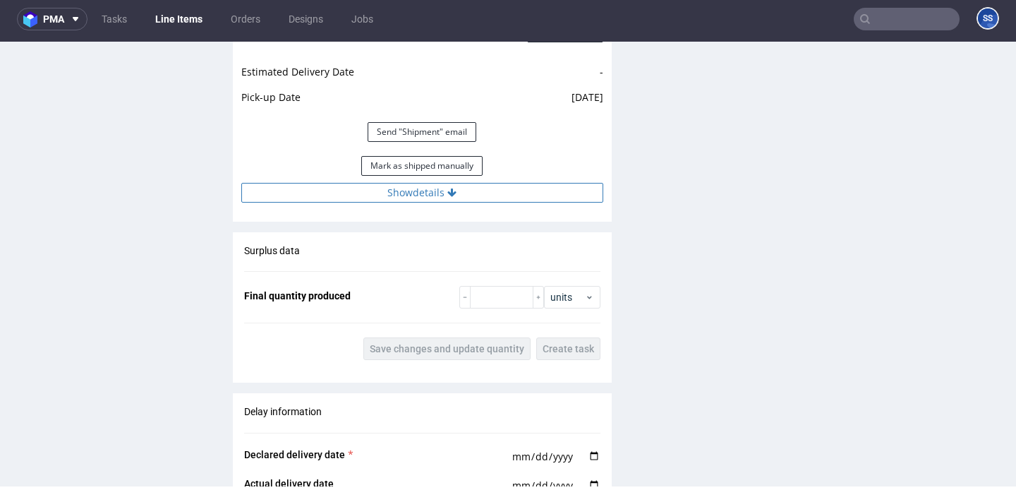
drag, startPoint x: 452, startPoint y: 203, endPoint x: 447, endPoint y: 195, distance: 8.8
click at [451, 201] on div "Estimated Shipment Quantity 5 pallets Estimated Shipment Cost 1072.17 PLN Estim…" at bounding box center [422, 29] width 379 height 363
click at [447, 195] on icon at bounding box center [451, 193] width 9 height 10
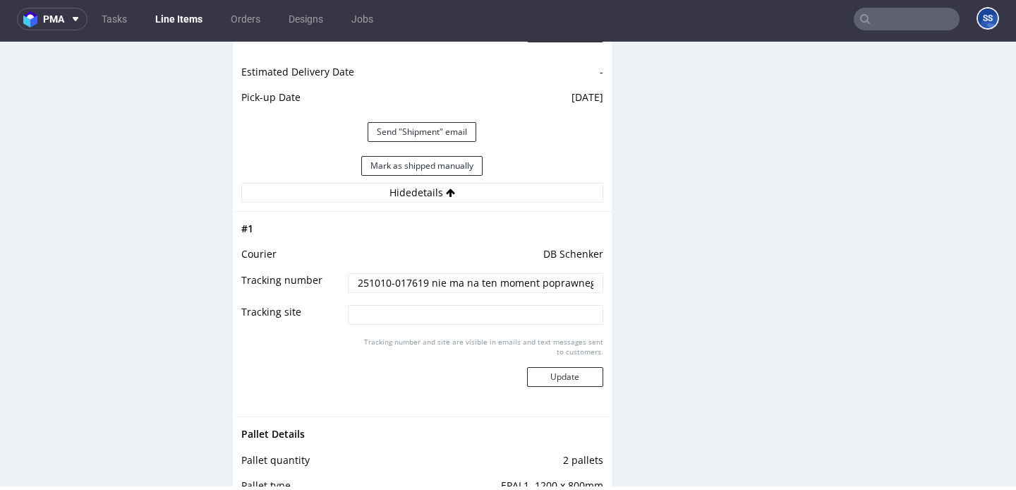
click at [431, 284] on input "251010-017619 nie ma na ten moment poprawnego trackingu" at bounding box center [475, 283] width 255 height 20
paste input "PLWAW510017464"
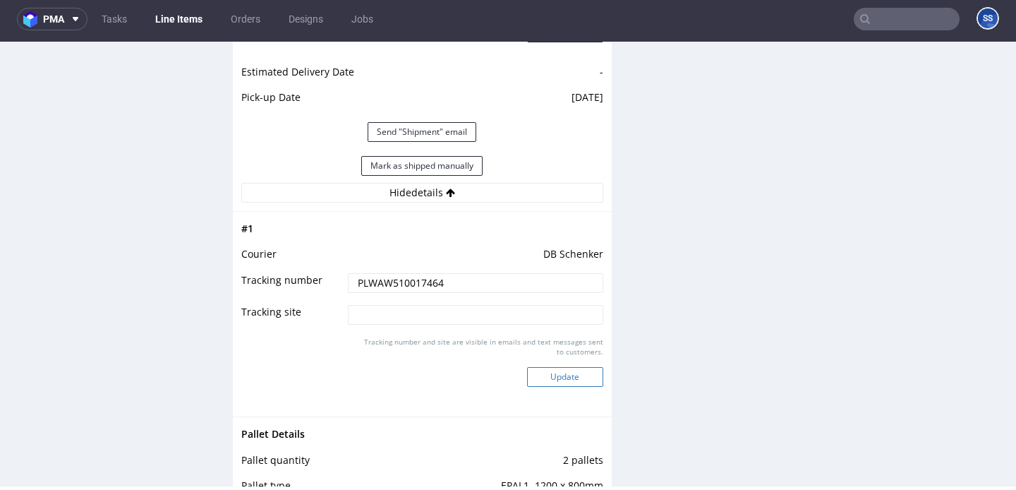
type input "PLWAW510017464"
click at [546, 378] on button "Update" at bounding box center [565, 377] width 76 height 20
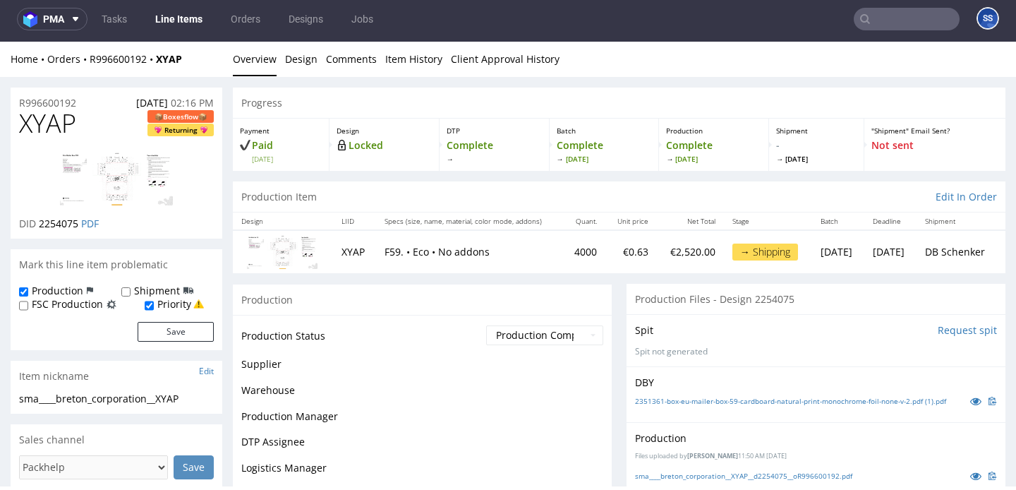
scroll to position [988, 0]
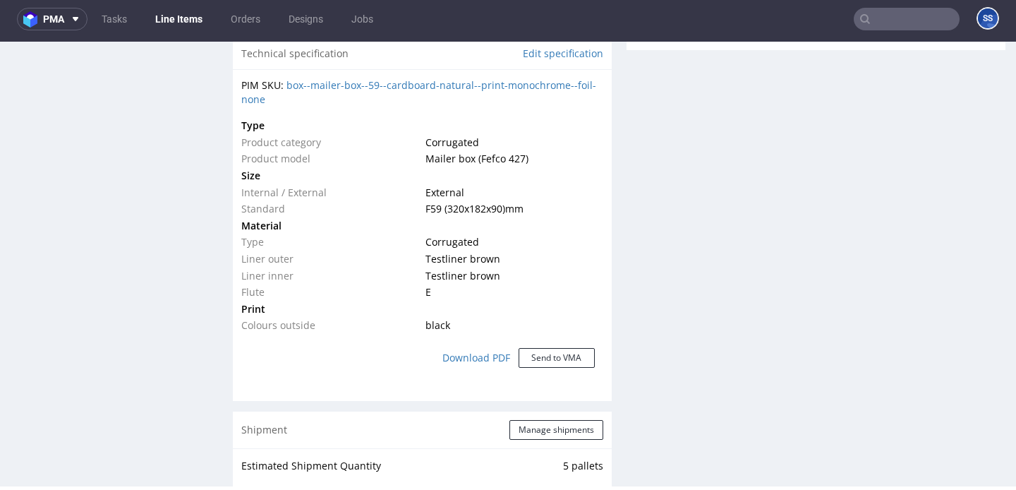
click at [192, 18] on link "Line Items" at bounding box center [179, 19] width 64 height 23
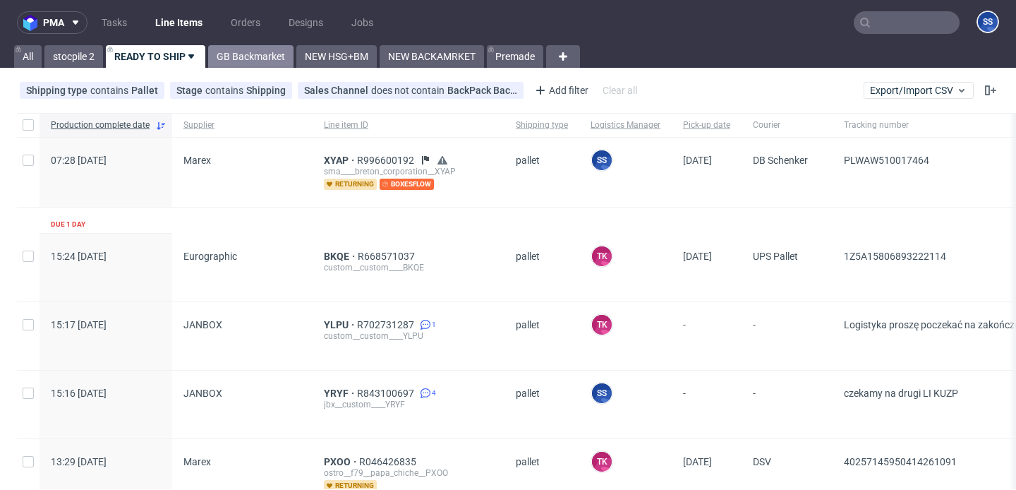
click at [245, 51] on link "GB Backmarket" at bounding box center [250, 56] width 85 height 23
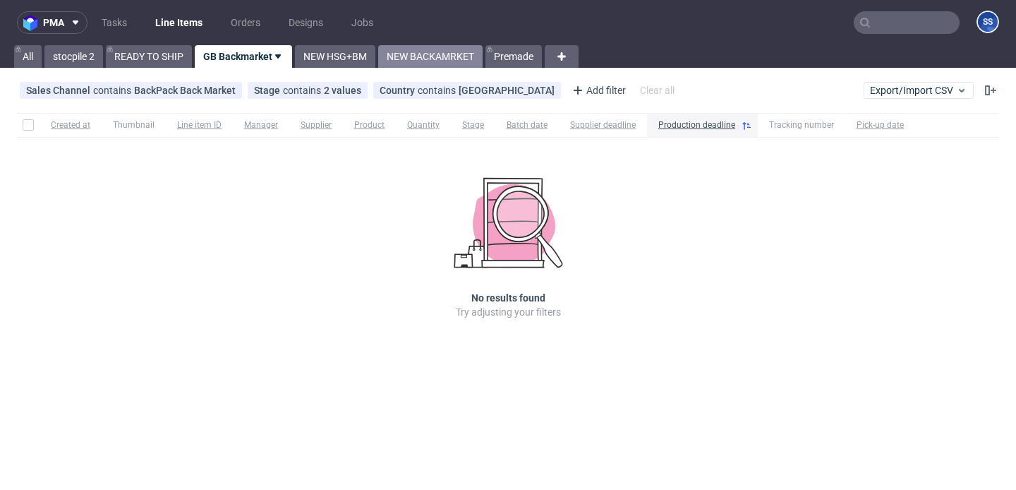
drag, startPoint x: 333, startPoint y: 53, endPoint x: 396, endPoint y: 54, distance: 62.8
click at [335, 53] on link "NEW HSG+BM" at bounding box center [335, 56] width 80 height 23
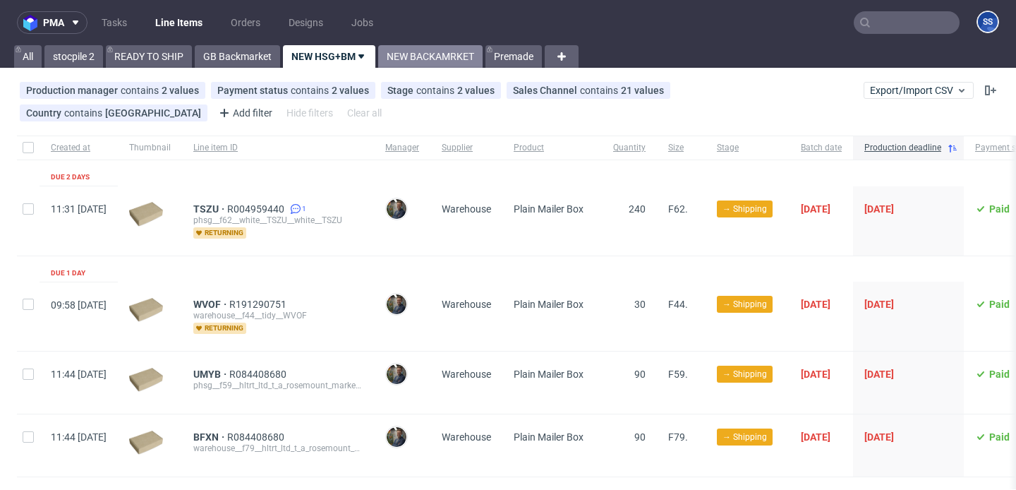
click at [415, 54] on link "NEW BACKAMRKET" at bounding box center [430, 56] width 104 height 23
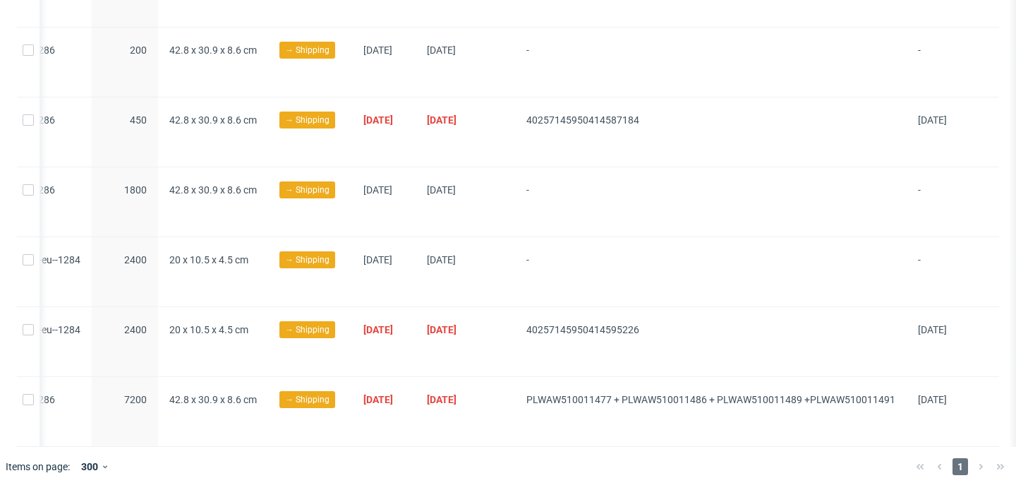
scroll to position [0, 496]
drag, startPoint x: 521, startPoint y: 393, endPoint x: 608, endPoint y: 398, distance: 87.6
click at [607, 398] on div "PLWAW510011477 + PLWAW510011486 + PLWAW510011489 +PLWAW510011491" at bounding box center [711, 411] width 392 height 69
copy span "PLWAW51001147"
click at [609, 416] on span "PLWAW510011477 + PLWAW510011486 + PLWAW510011489 +PLWAW510011491" at bounding box center [710, 411] width 369 height 35
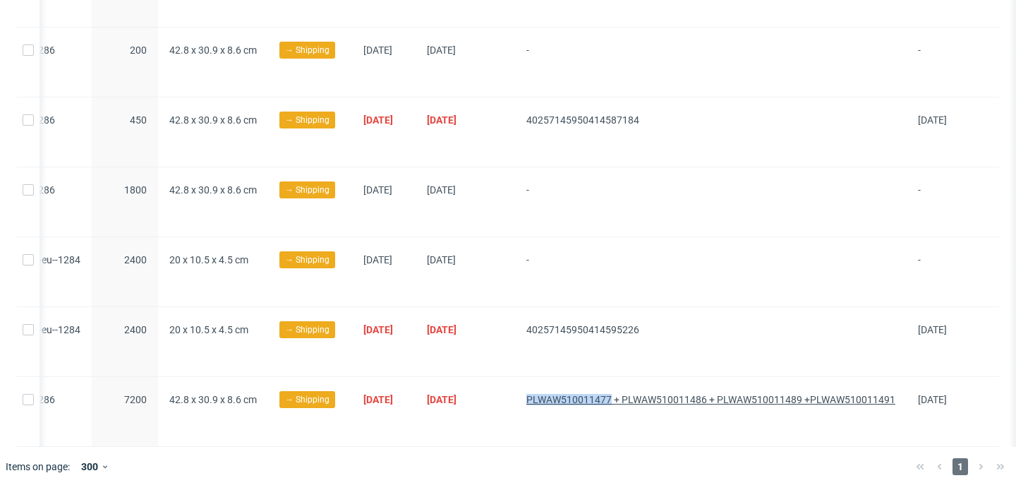
drag, startPoint x: 519, startPoint y: 395, endPoint x: 610, endPoint y: 401, distance: 90.5
click at [609, 401] on div "PLWAW510011477 + PLWAW510011486 + PLWAW510011489 +PLWAW510011491" at bounding box center [711, 411] width 392 height 69
click at [540, 422] on div "PLWAW510011477 + PLWAW510011486 + PLWAW510011489 +PLWAW510011491" at bounding box center [711, 411] width 392 height 69
drag, startPoint x: 516, startPoint y: 396, endPoint x: 520, endPoint y: 198, distance: 197.6
click at [702, 401] on div "PLWAW510011477 + PLWAW510011486 + PLWAW510011489 +PLWAW510011491" at bounding box center [711, 411] width 392 height 69
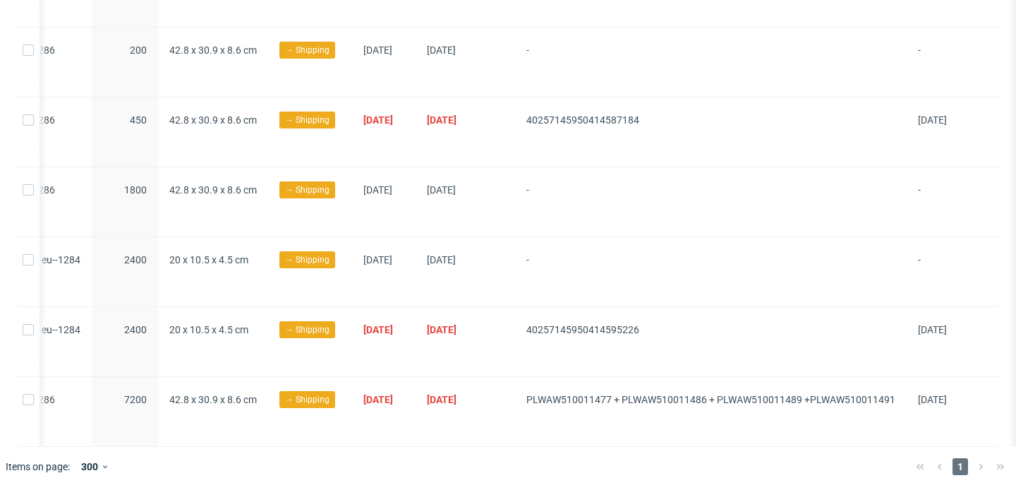
drag, startPoint x: 818, startPoint y: 440, endPoint x: 837, endPoint y: 439, distance: 18.4
click at [831, 439] on div "PLWAW510011477 + PLWAW510011486 + PLWAW510011489 +PLWAW510011491" at bounding box center [711, 411] width 392 height 69
drag, startPoint x: 890, startPoint y: 397, endPoint x: 718, endPoint y: 397, distance: 171.4
click at [718, 397] on div "PLWAW510011477 + PLWAW510011486 + PLWAW510011489 +PLWAW510011491" at bounding box center [711, 411] width 392 height 69
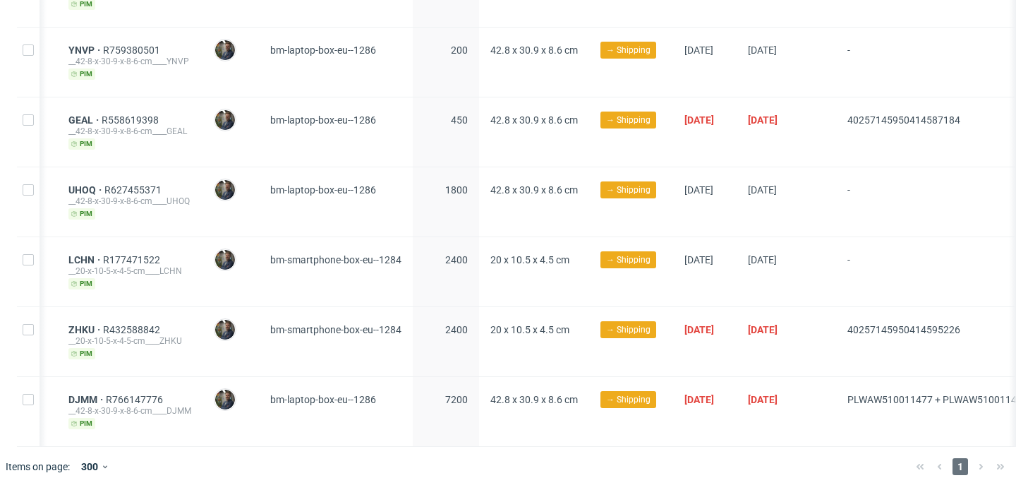
scroll to position [0, 0]
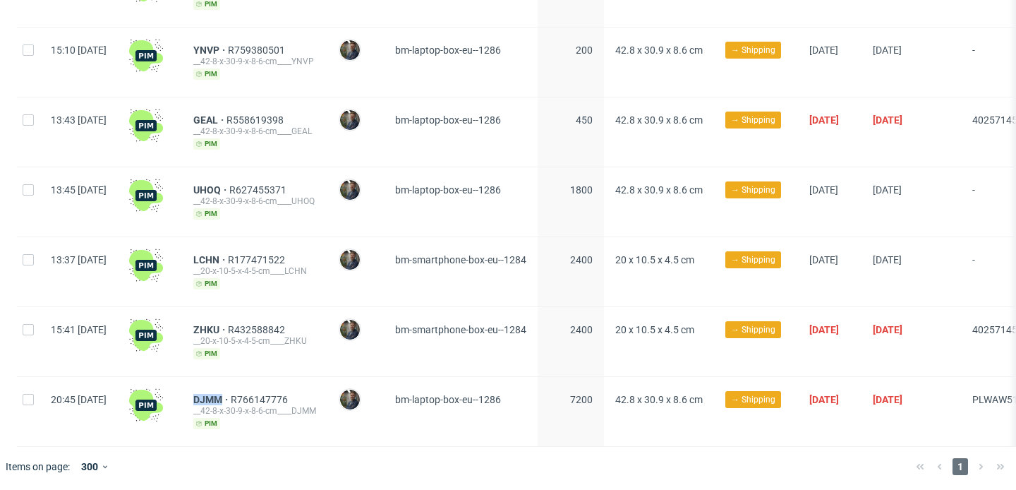
drag, startPoint x: 231, startPoint y: 391, endPoint x: 277, endPoint y: 385, distance: 45.6
click at [262, 391] on div "DJMM R766147776 __42-8-x-30-9-x-8-6-cm____DJMM pim" at bounding box center [254, 411] width 145 height 69
click at [282, 394] on span "R766147776" at bounding box center [261, 399] width 60 height 11
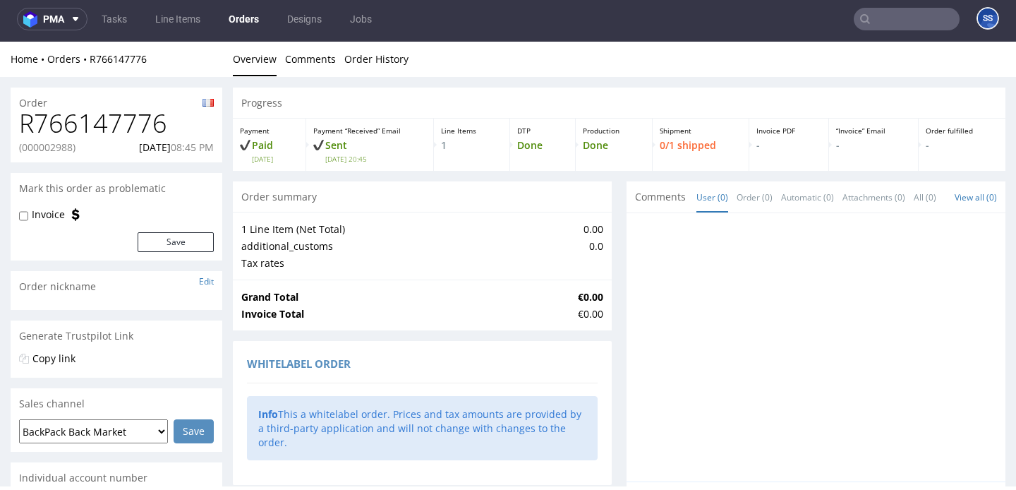
scroll to position [753, 0]
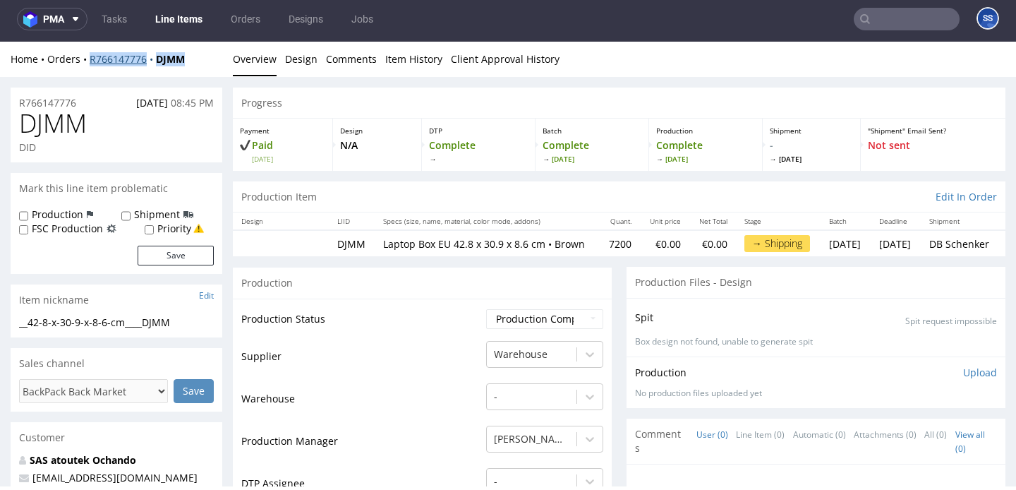
drag, startPoint x: 191, startPoint y: 59, endPoint x: 90, endPoint y: 59, distance: 100.9
click at [90, 59] on div "Home Orders R766147776 DJMM" at bounding box center [117, 59] width 212 height 14
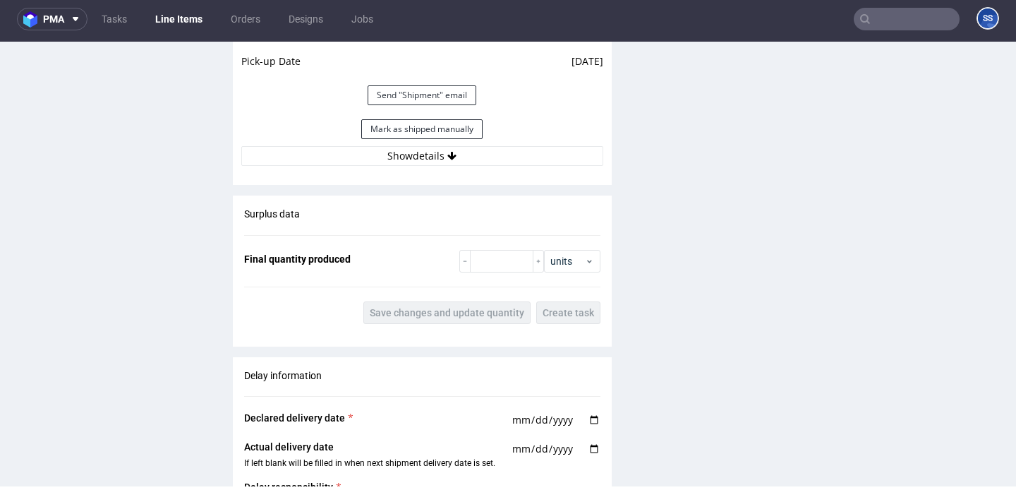
scroll to position [1388, 0]
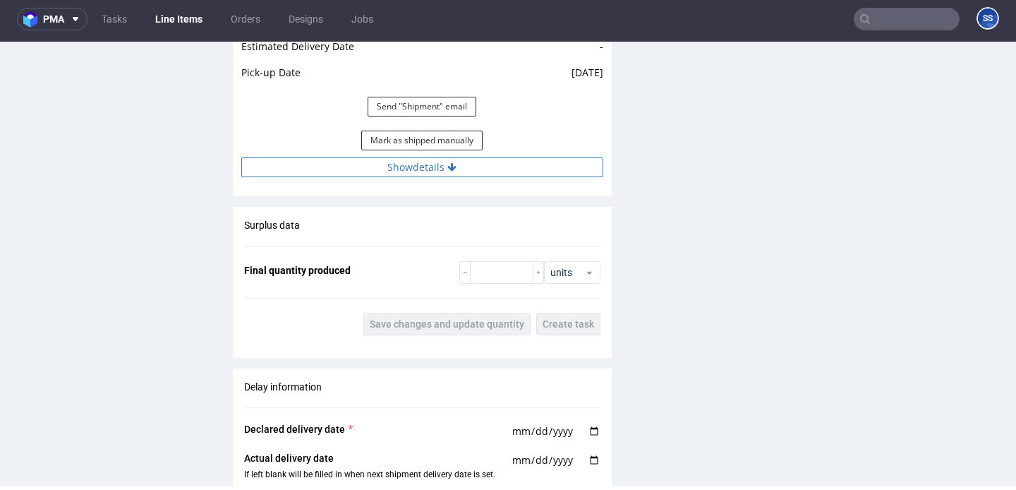
click at [472, 177] on button "Show details" at bounding box center [422, 167] width 362 height 20
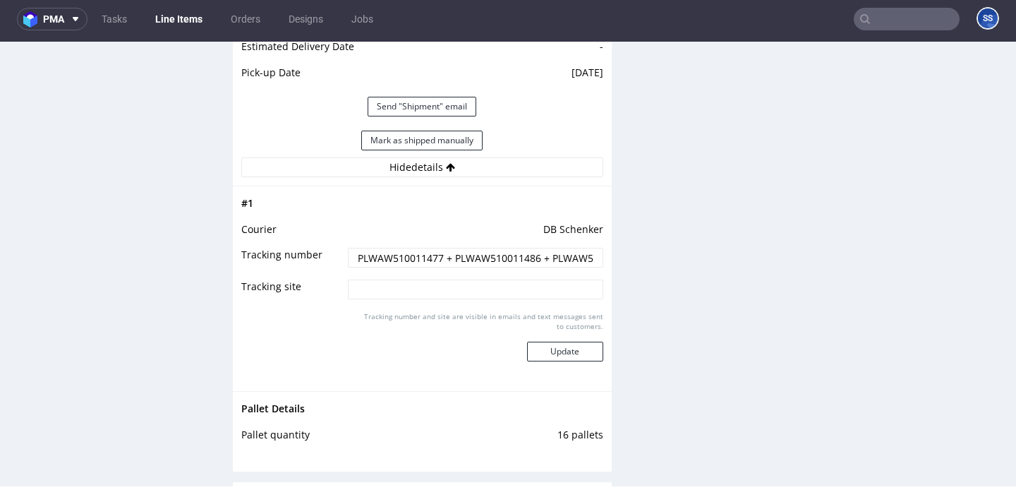
scroll to position [0, 136]
click at [542, 267] on input "PLWAW510011477 + PLWAW510011486 + PLWAW510011489 +PLWAW510011491" at bounding box center [475, 258] width 255 height 20
click at [172, 18] on link "Line Items" at bounding box center [179, 19] width 64 height 23
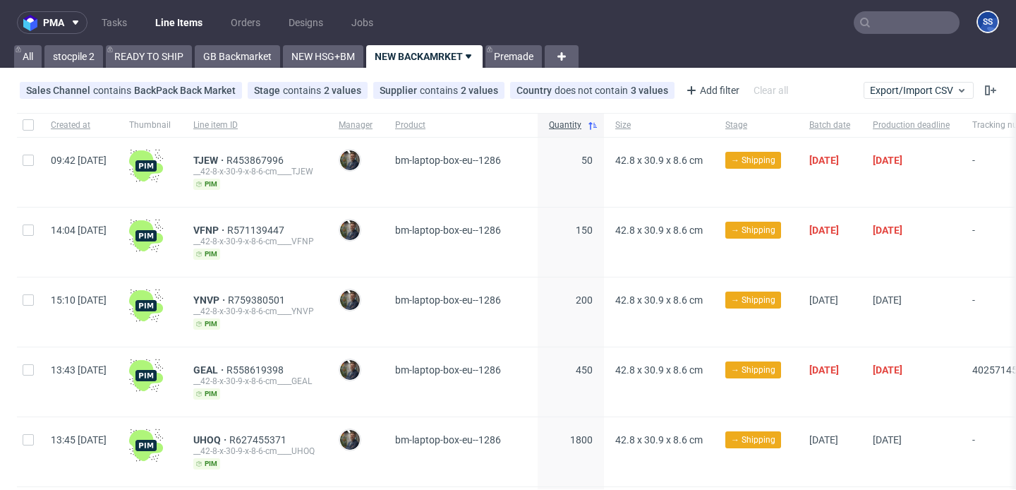
click at [189, 28] on link "Line Items" at bounding box center [179, 22] width 64 height 23
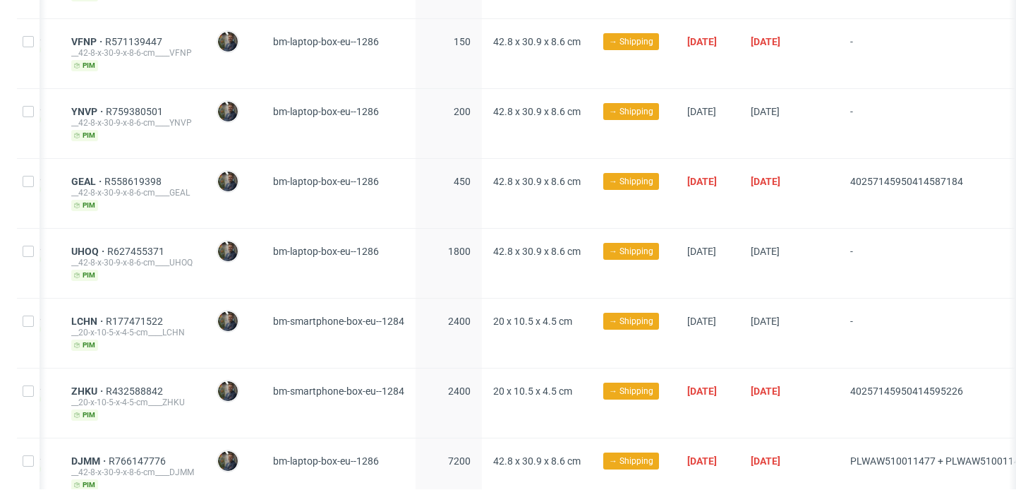
scroll to position [0, 129]
